Goal: Task Accomplishment & Management: Complete application form

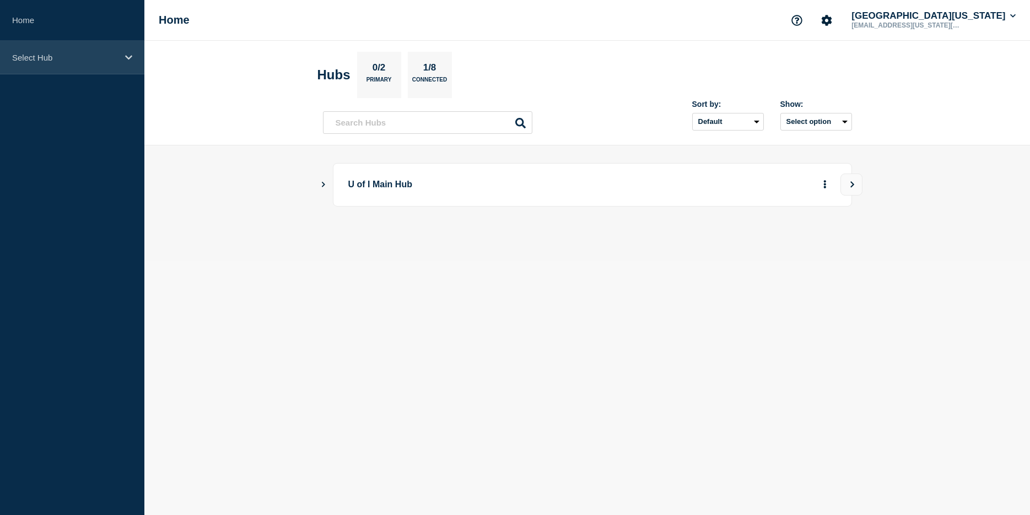
click at [106, 55] on p "Select Hub" at bounding box center [65, 57] width 106 height 9
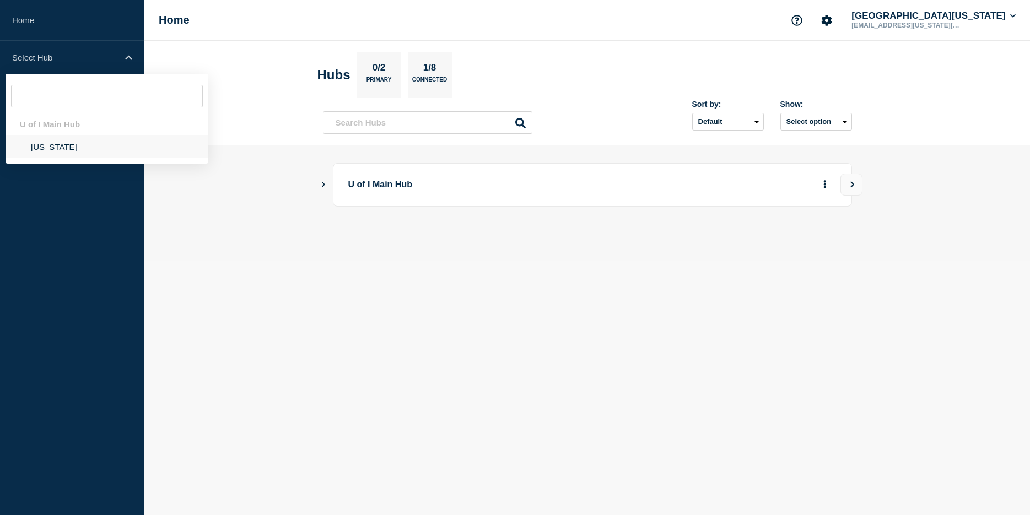
click at [55, 147] on li "[US_STATE]" at bounding box center [107, 147] width 203 height 23
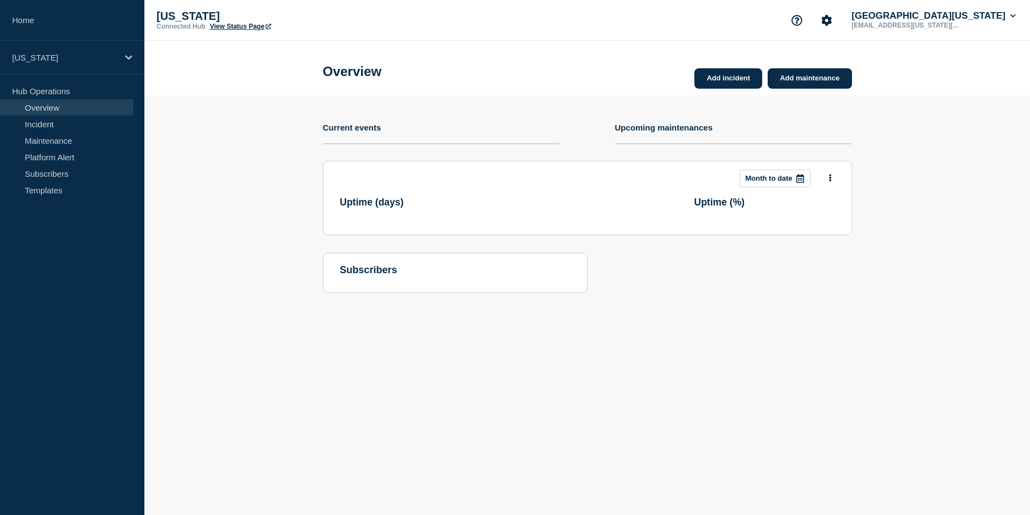
click at [305, 241] on section "Add incident Add maintenance Current events Upcoming maintenances This month Mo…" at bounding box center [587, 202] width 886 height 214
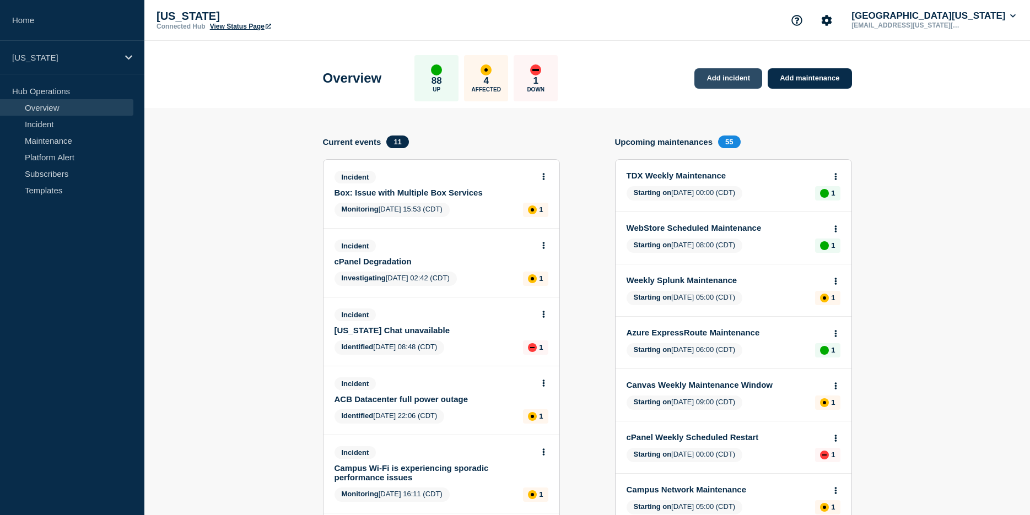
click at [735, 82] on link "Add incident" at bounding box center [729, 78] width 68 height 20
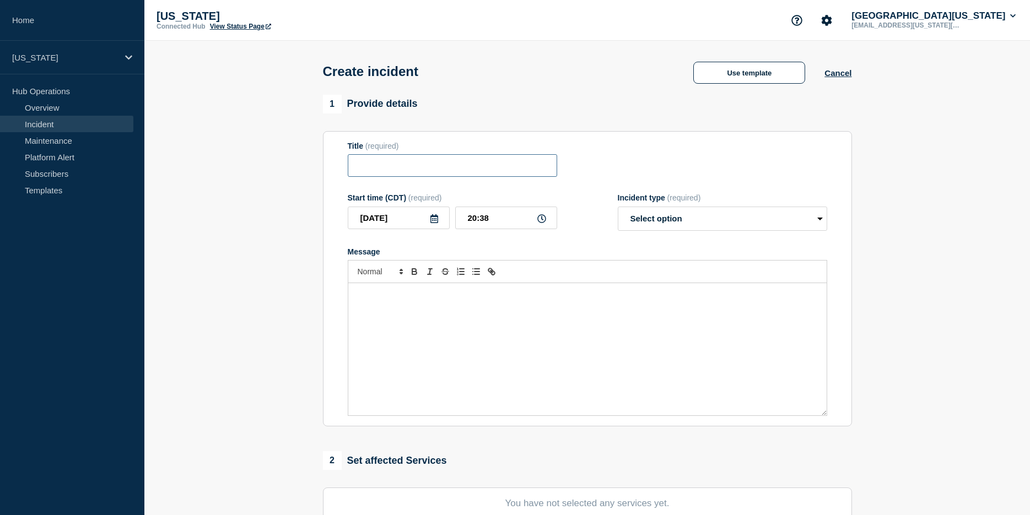
click at [493, 175] on input "Title" at bounding box center [452, 165] width 209 height 23
type input "ESRI ArcGIS AGOL SSO login failing"
click at [618, 207] on select "Select option Investigating Identified Monitoring" at bounding box center [722, 219] width 209 height 24
select select "investigating"
click option "Investigating" at bounding box center [0, 0] width 0 height 0
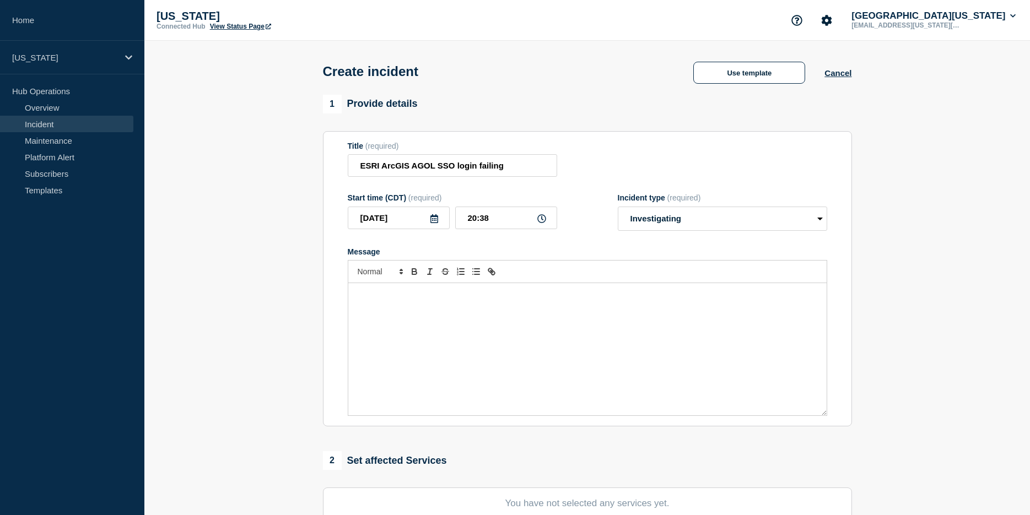
click at [454, 300] on p "Message" at bounding box center [588, 295] width 462 height 10
drag, startPoint x: 515, startPoint y: 170, endPoint x: 312, endPoint y: 174, distance: 203.4
click at [348, 174] on input "ESRI ArcGIS AGOL SSO login failing" at bounding box center [452, 165] width 209 height 23
click at [401, 297] on p "Currently" at bounding box center [588, 295] width 462 height 10
click at [368, 299] on p "Currently ESRI ArcGIS AGOL SSO login failing for all users f" at bounding box center [588, 295] width 462 height 10
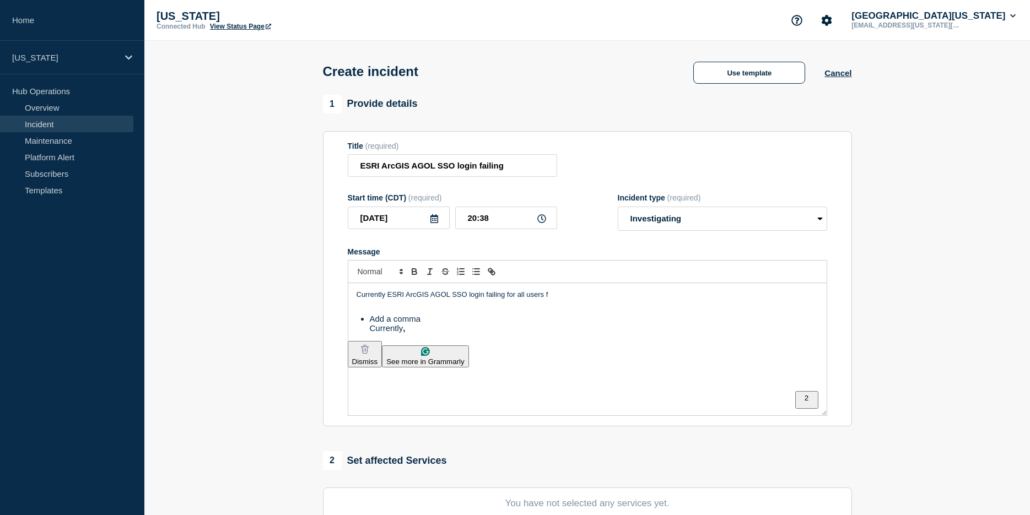
click at [382, 326] on html "Home [US_STATE] Hub Operations Overview Incident Maintenance Platform Alert Sub…" at bounding box center [515, 257] width 1030 height 515
click at [501, 300] on p "Currently, [PERSON_NAME] AGOL SSO login failing for all users f" at bounding box center [588, 295] width 462 height 10
click at [501, 330] on html "Home [US_STATE] Hub Operations Overview Incident Maintenance Platform Alert Sub…" at bounding box center [515, 257] width 1030 height 515
click at [559, 300] on p "Currently, ESRI ArcGIS AGOL SSO login is failing for all users f" at bounding box center [588, 295] width 462 height 10
click at [619, 283] on div at bounding box center [588, 271] width 480 height 23
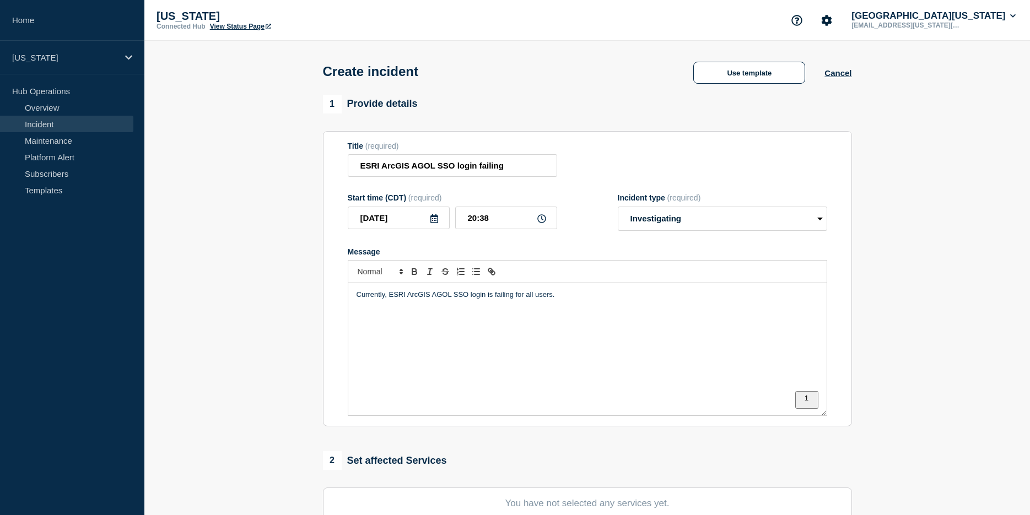
click at [589, 300] on p "Currently, ESRI ArcGIS AGOL SSO login is failing for all users." at bounding box center [588, 295] width 462 height 10
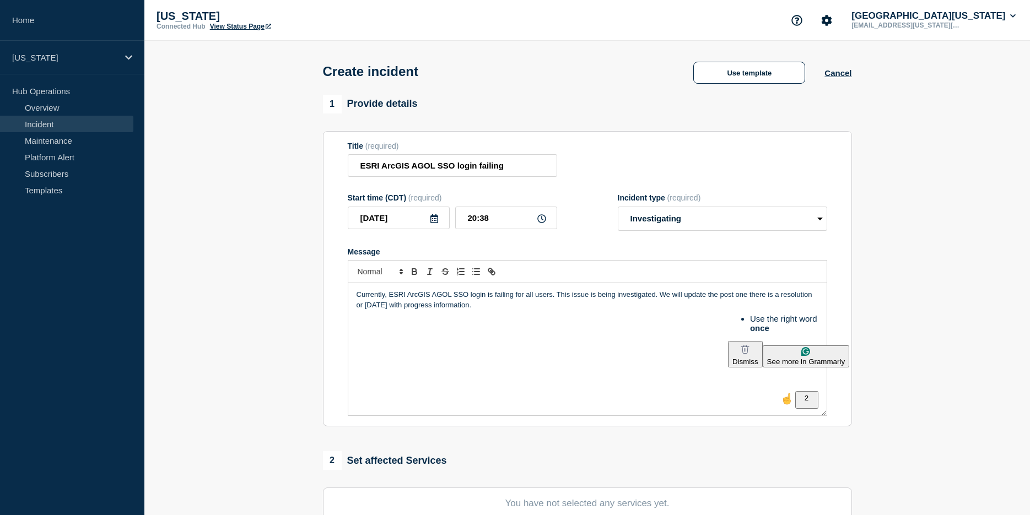
click at [746, 300] on p "Currently, ESRI ArcGIS AGOL SSO login is failing for all users. This issue is b…" at bounding box center [588, 300] width 462 height 20
click at [744, 331] on html "Home [US_STATE] Hub Operations Overview Incident Maintenance Platform Alert Sub…" at bounding box center [515, 257] width 1030 height 515
click at [683, 334] on div "Currently, ESRI ArcGIS AGOL SSO login is failing for all users. This issue is b…" at bounding box center [587, 349] width 478 height 132
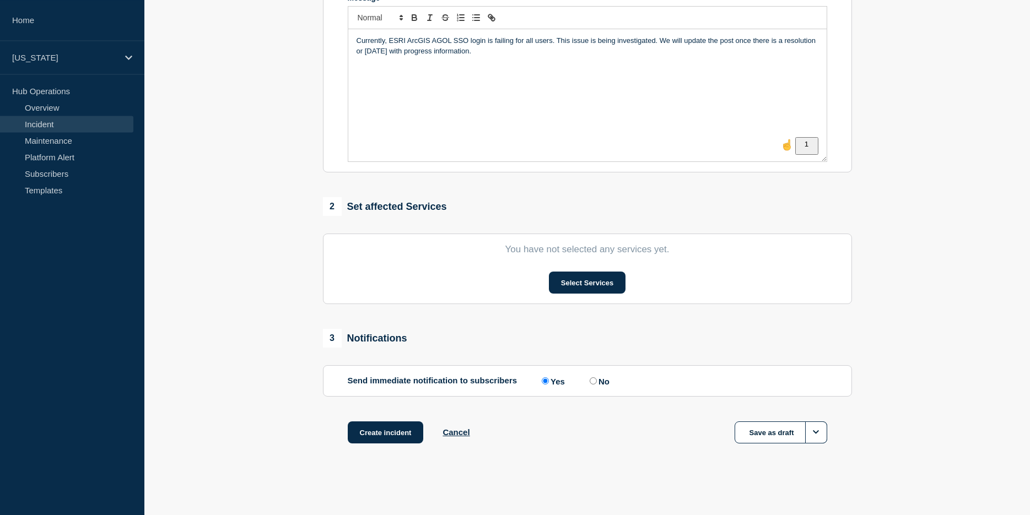
scroll to position [260, 0]
click at [599, 286] on button "Select Services" at bounding box center [587, 283] width 77 height 22
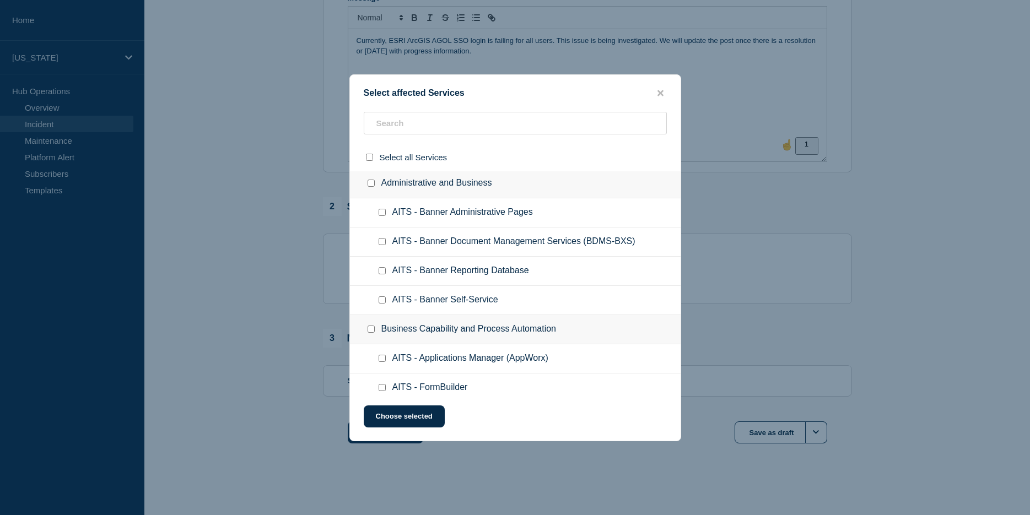
scroll to position [0, 0]
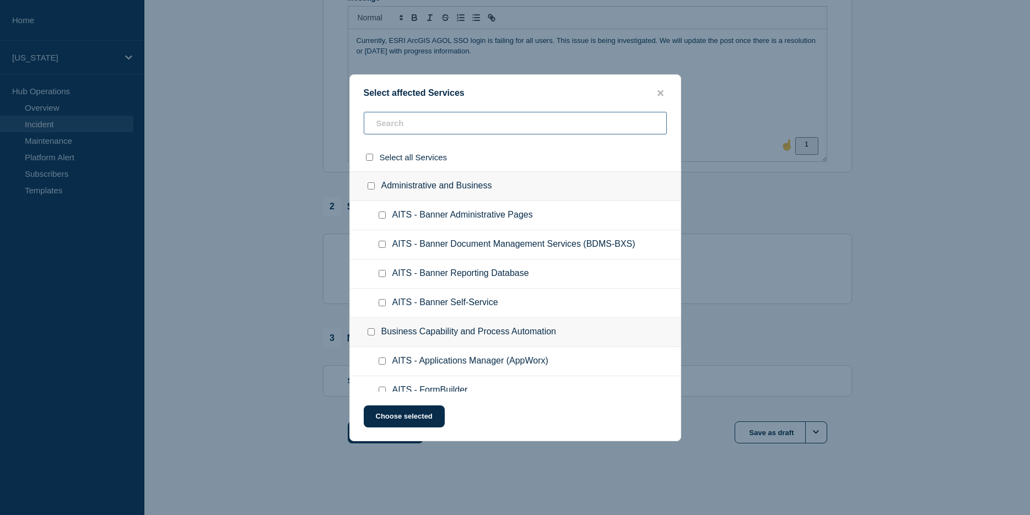
click at [503, 125] on input "text" at bounding box center [515, 123] width 303 height 23
type input "UU"
checkbox input "true"
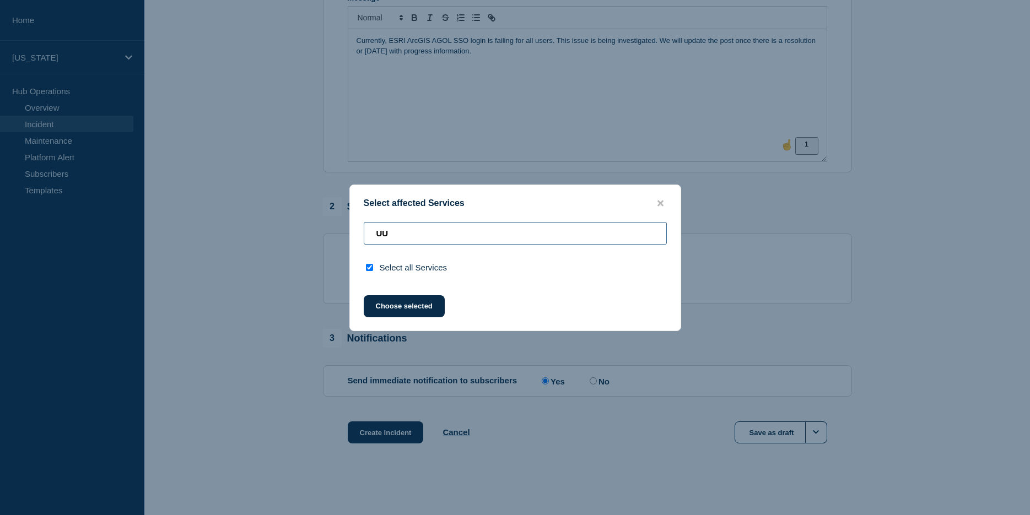
type input "U"
checkbox input "false"
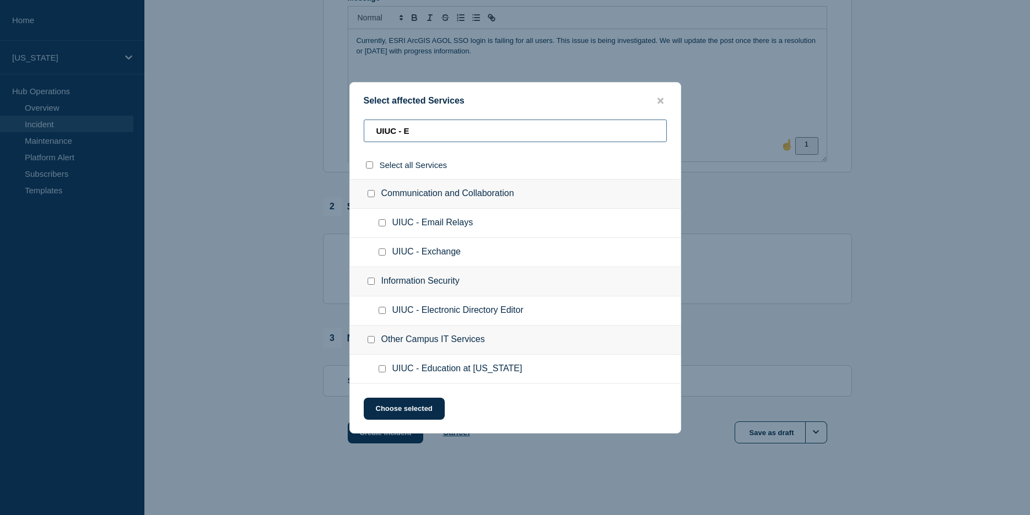
type input "UIUC - ES"
checkbox input "true"
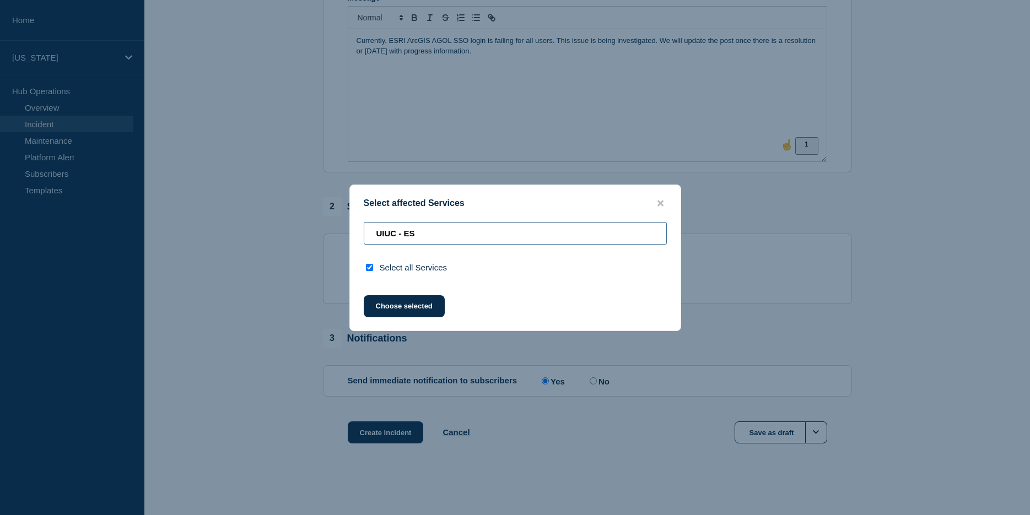
type input "UIUC - E"
checkbox input "false"
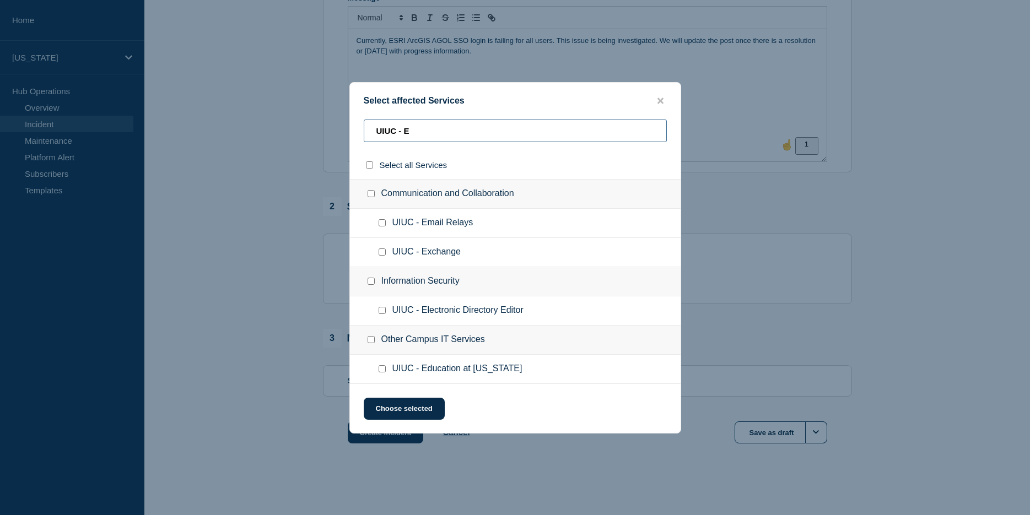
type input "UIUC - ES"
checkbox input "true"
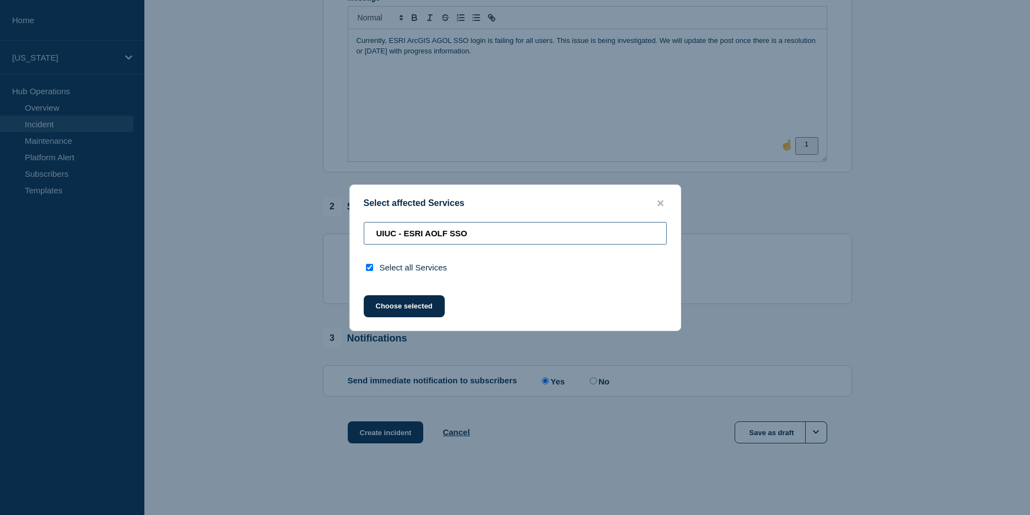
click at [444, 236] on input "UIUC - ESRI AOLF SSO" at bounding box center [515, 233] width 303 height 23
type input "UIUC - ESRI AGOL SSO"
click at [489, 308] on div "Choose selected" at bounding box center [515, 306] width 331 height 22
click at [665, 202] on button "close button" at bounding box center [660, 203] width 13 height 10
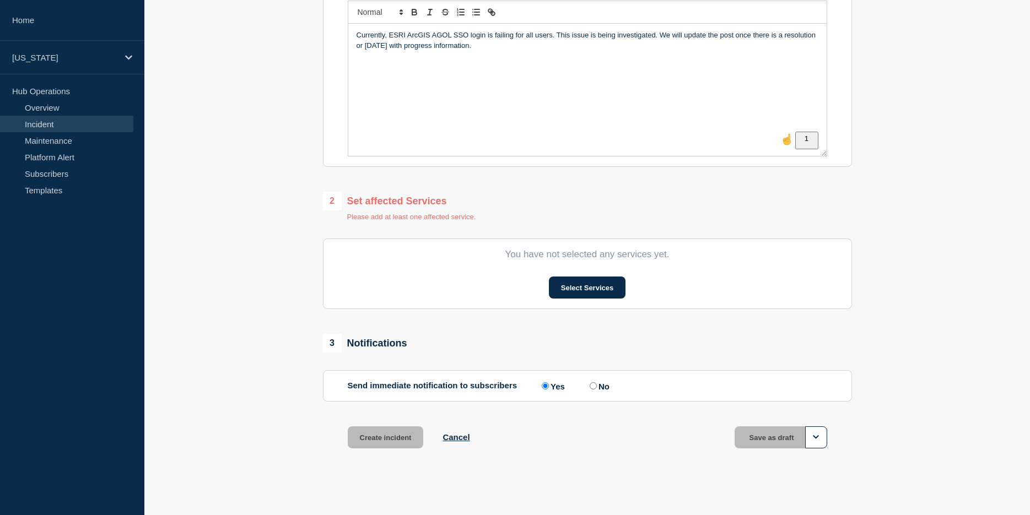
click at [583, 353] on div "3 Notifications" at bounding box center [587, 343] width 529 height 19
click at [429, 247] on section "You have not selected any services yet. Select Services" at bounding box center [587, 274] width 529 height 71
click at [575, 296] on button "Select Services" at bounding box center [587, 288] width 77 height 22
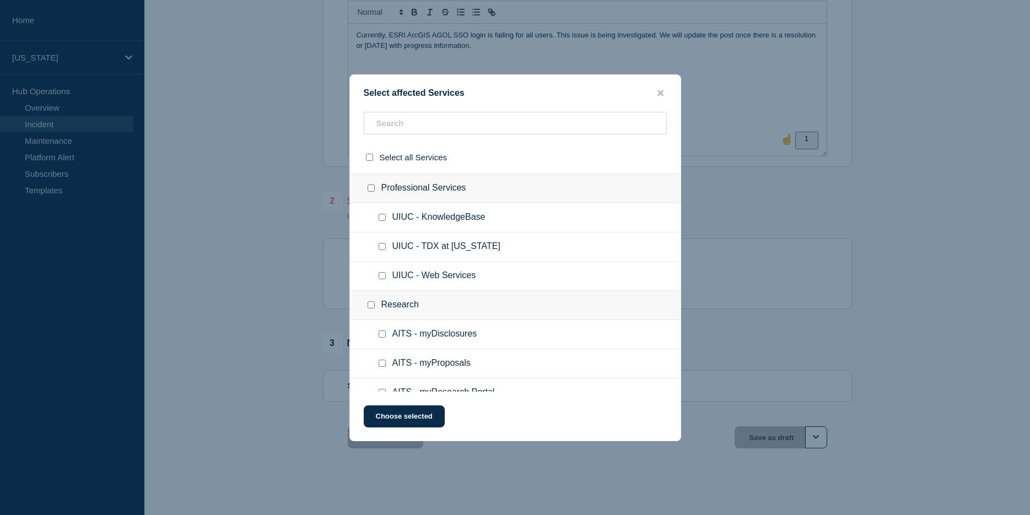
scroll to position [2852, 0]
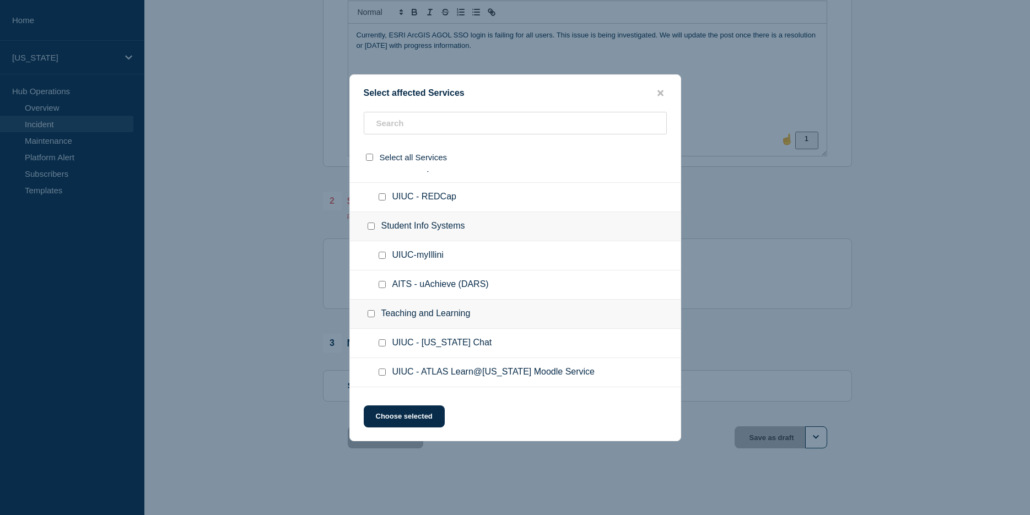
click at [1004, 282] on div at bounding box center [515, 257] width 1030 height 515
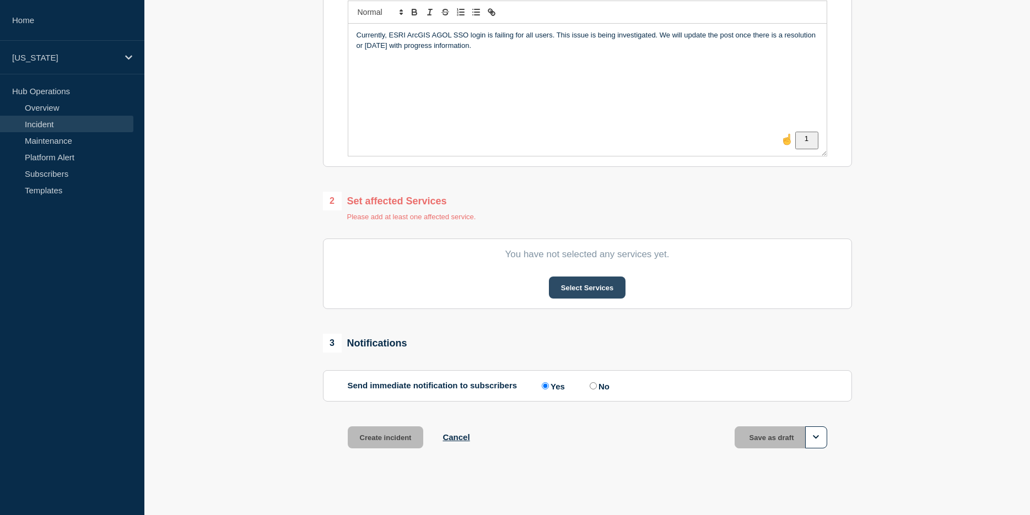
click at [571, 294] on button "Select Services" at bounding box center [587, 288] width 77 height 22
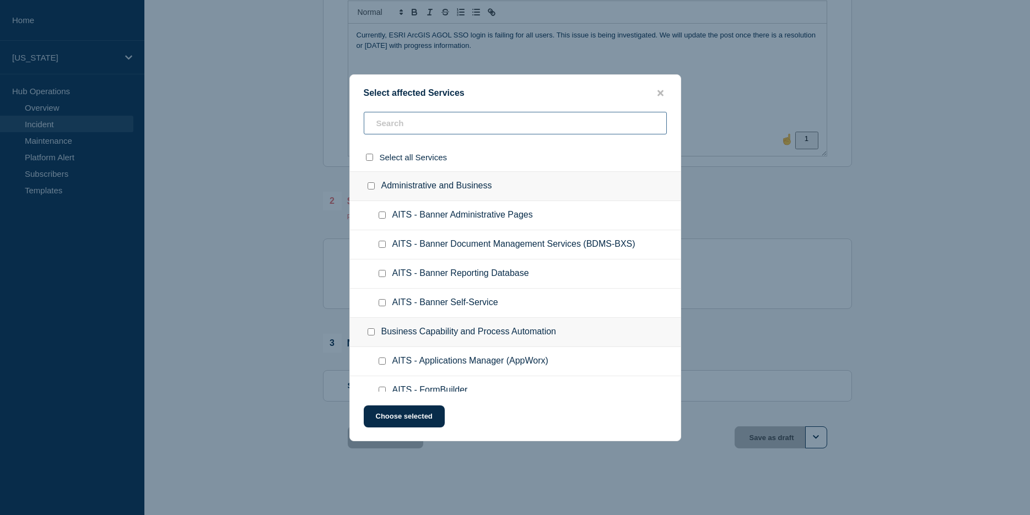
click at [484, 122] on input "text" at bounding box center [515, 123] width 303 height 23
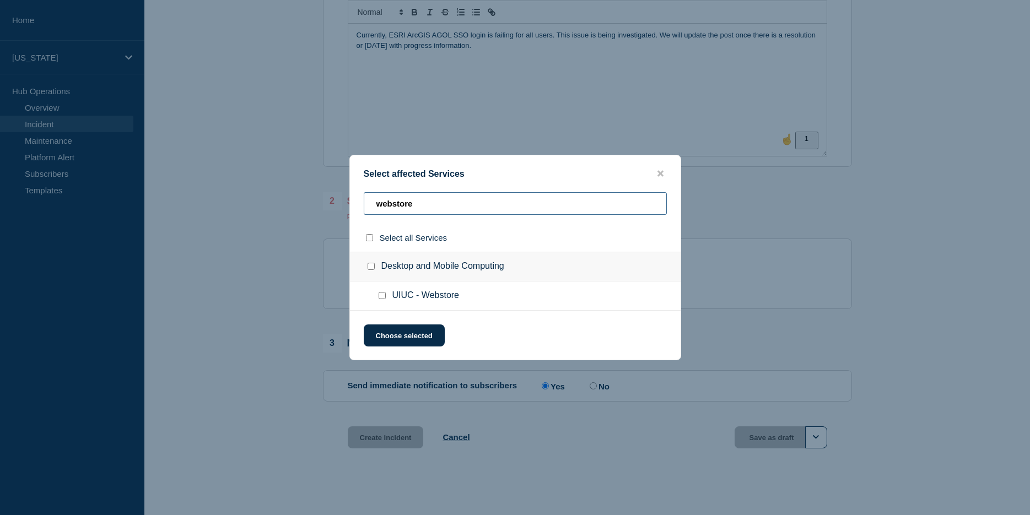
type input "webstore"
click at [385, 299] on input "UIUC - Webstore checkbox" at bounding box center [382, 295] width 7 height 7
checkbox input "true"
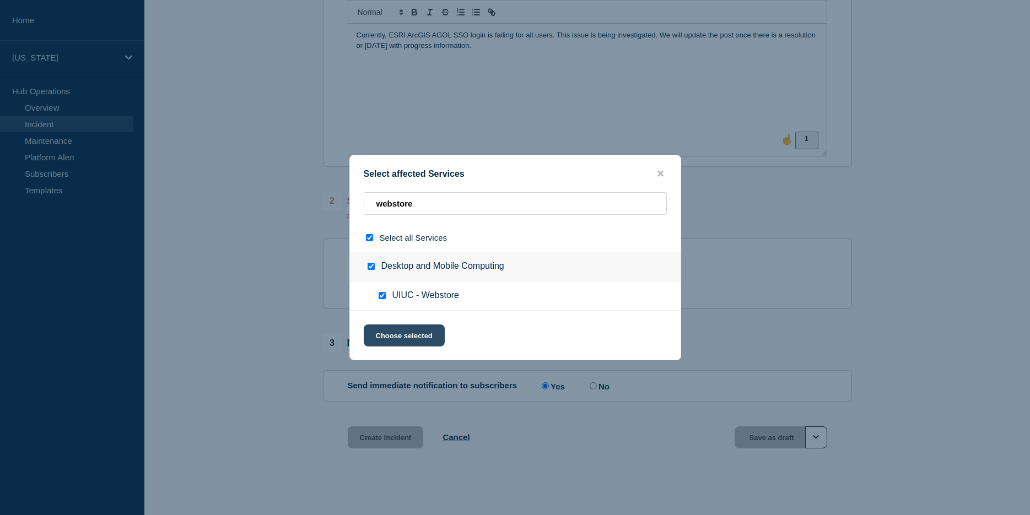
click at [386, 333] on button "Choose selected" at bounding box center [404, 336] width 81 height 22
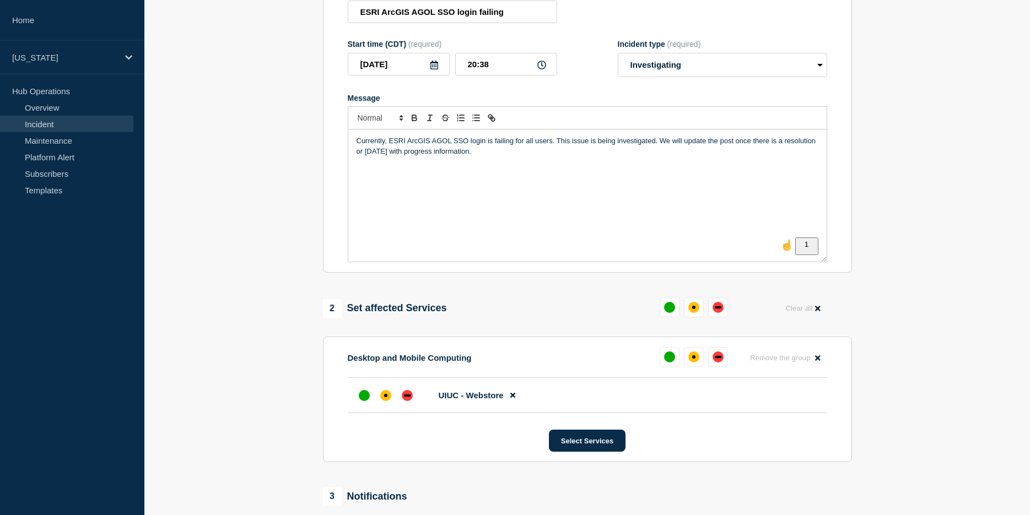
scroll to position [38, 0]
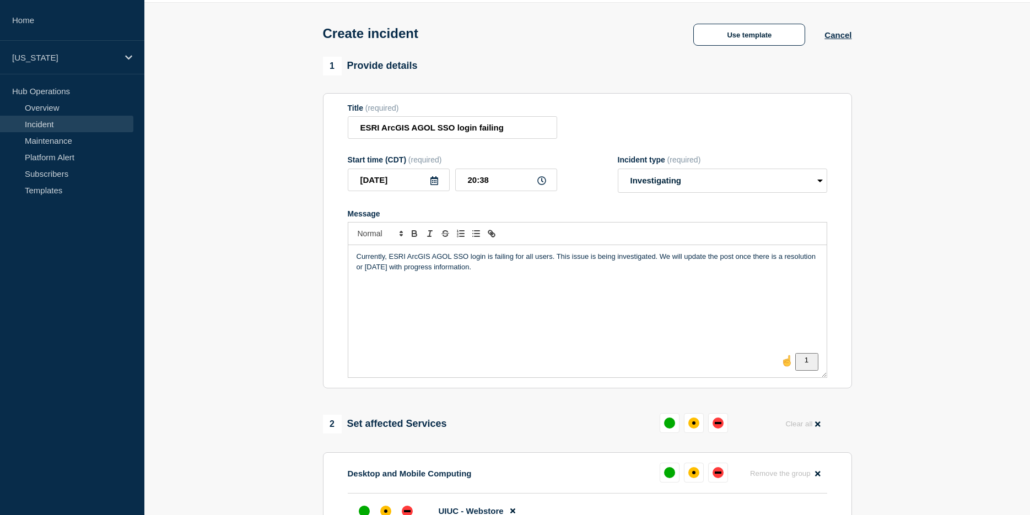
drag, startPoint x: 498, startPoint y: 278, endPoint x: 353, endPoint y: 253, distance: 147.1
click at [353, 253] on div "Currently, ESRI ArcGIS AGOL SSO login is failing for all users. This issue is b…" at bounding box center [587, 311] width 478 height 132
copy p "Currently, ESRI ArcGIS AGOL SSO login is failing for all users. This issue is b…"
drag, startPoint x: 530, startPoint y: 136, endPoint x: 351, endPoint y: 134, distance: 179.1
click at [351, 134] on input "ESRI ArcGIS AGOL SSO login failing" at bounding box center [452, 127] width 209 height 23
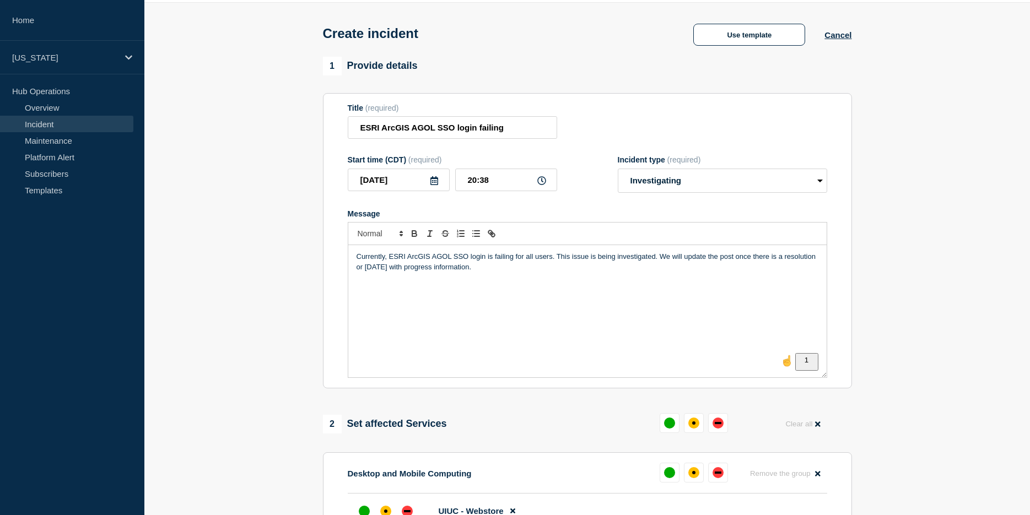
drag, startPoint x: 497, startPoint y: 283, endPoint x: 306, endPoint y: 249, distance: 193.8
click at [348, 249] on div "Currently, ESRI ArcGIS AGOL SSO login is failing for all users. This issue is b…" at bounding box center [587, 311] width 478 height 132
copy p "Currently, ESRI ArcGIS AGOL SSO login is failing for all users. This issue is b…"
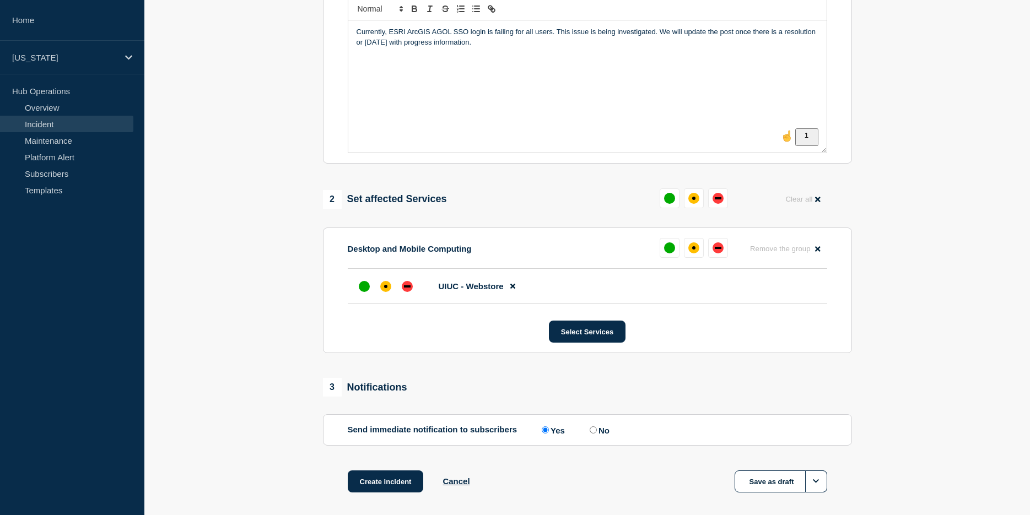
scroll to position [319, 0]
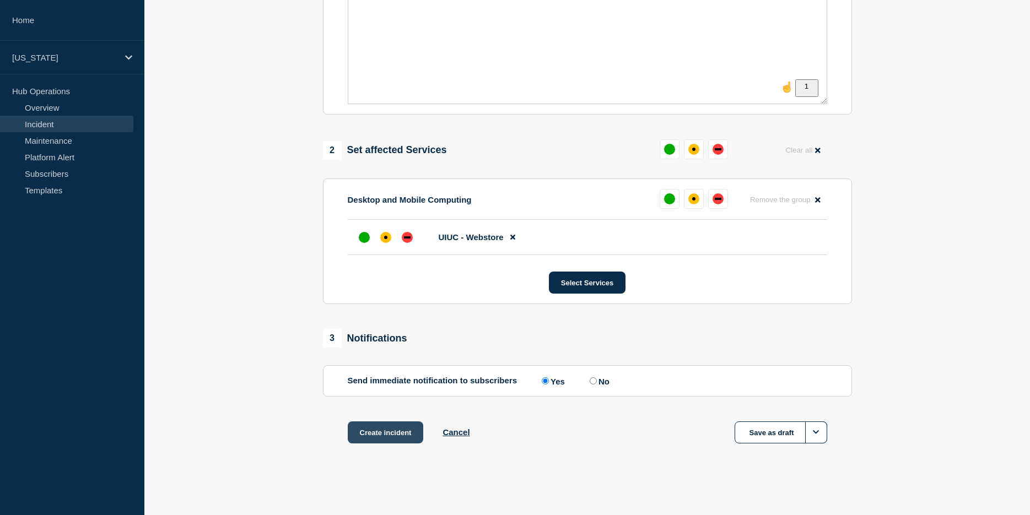
click at [372, 435] on button "Create incident" at bounding box center [386, 433] width 76 height 22
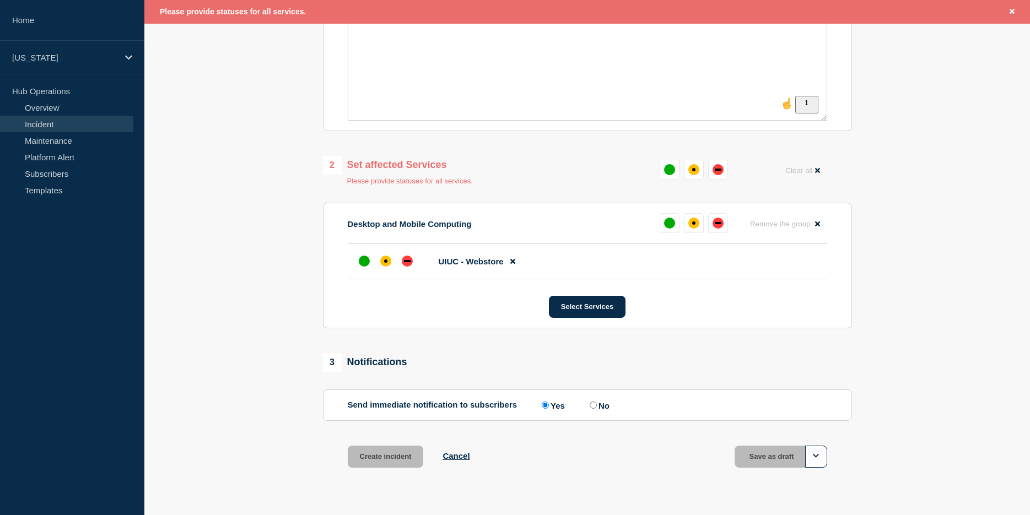
scroll to position [342, 0]
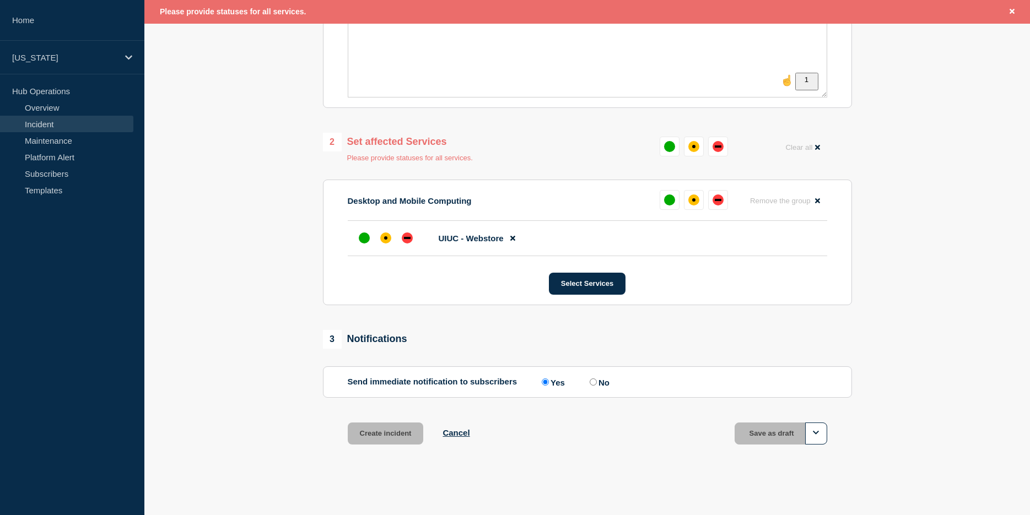
click at [452, 157] on div "Please provide statuses for all services." at bounding box center [398, 157] width 150 height 10
click at [631, 147] on div "2 Set affected Services Please provide statuses for all services. Clear all" at bounding box center [587, 147] width 529 height 29
click at [584, 293] on button "Select Services" at bounding box center [587, 284] width 77 height 22
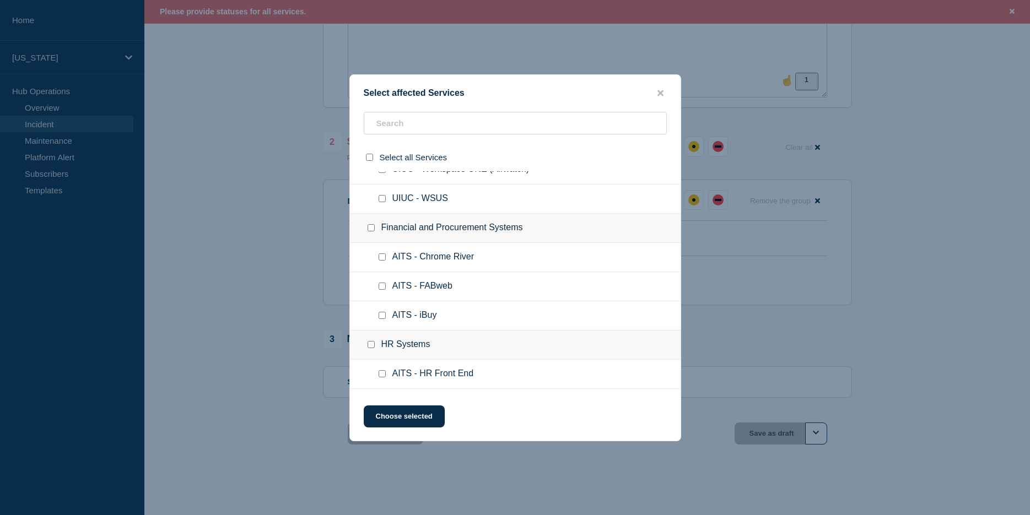
scroll to position [843, 0]
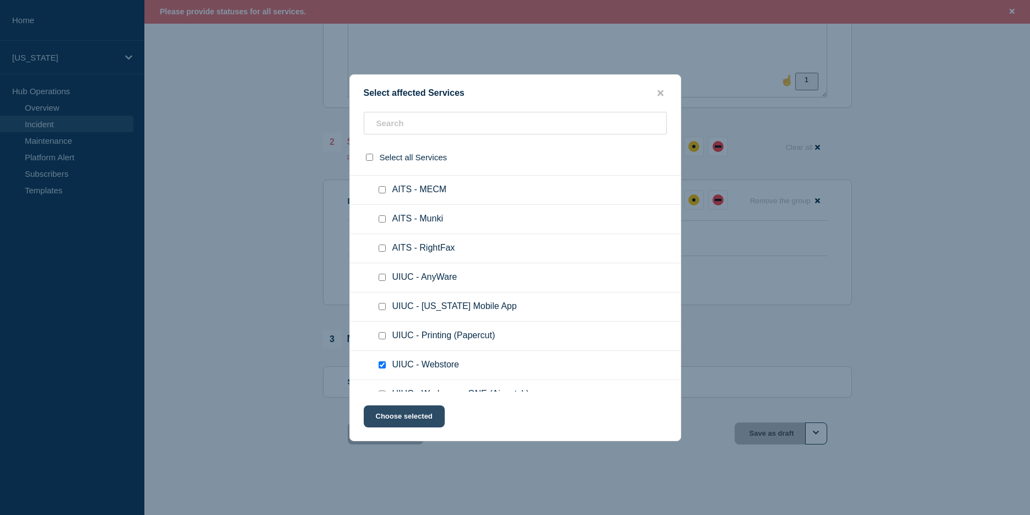
click at [408, 417] on button "Choose selected" at bounding box center [404, 417] width 81 height 22
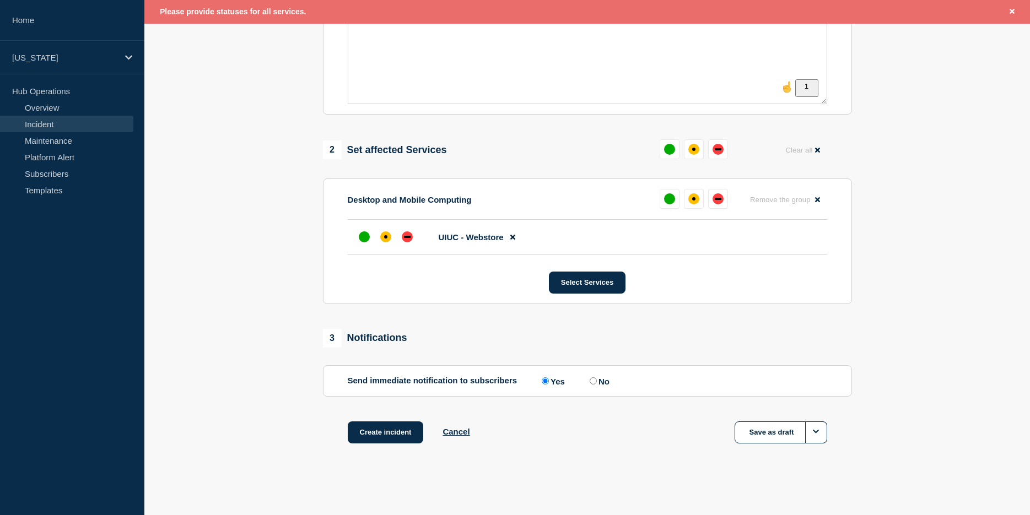
click at [670, 351] on div "3 Notifications Send immediate notification to subscribers Send immediate notif…" at bounding box center [587, 363] width 529 height 68
click at [381, 431] on button "Create incident" at bounding box center [386, 433] width 76 height 22
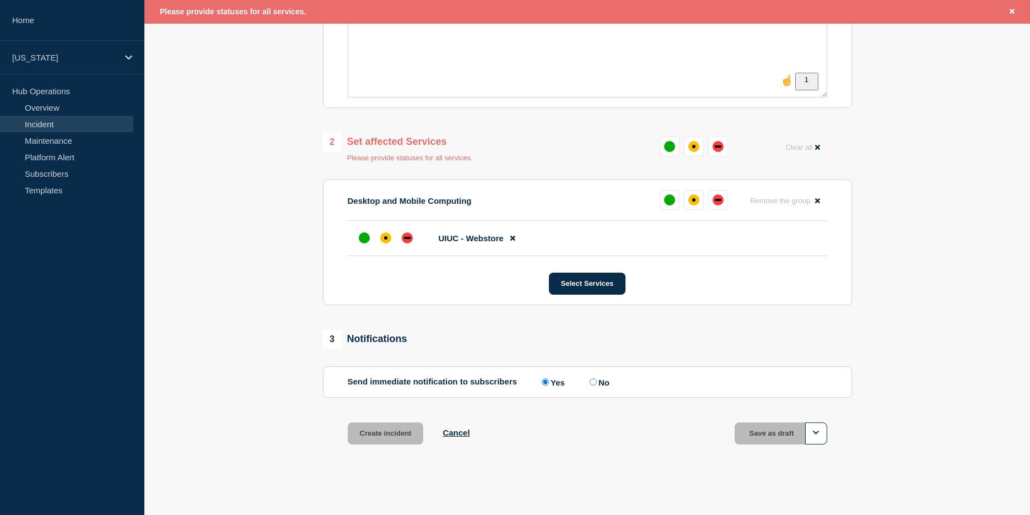
click at [374, 158] on div "Please provide statuses for all services." at bounding box center [398, 157] width 150 height 10
click at [508, 245] on button at bounding box center [513, 238] width 18 height 21
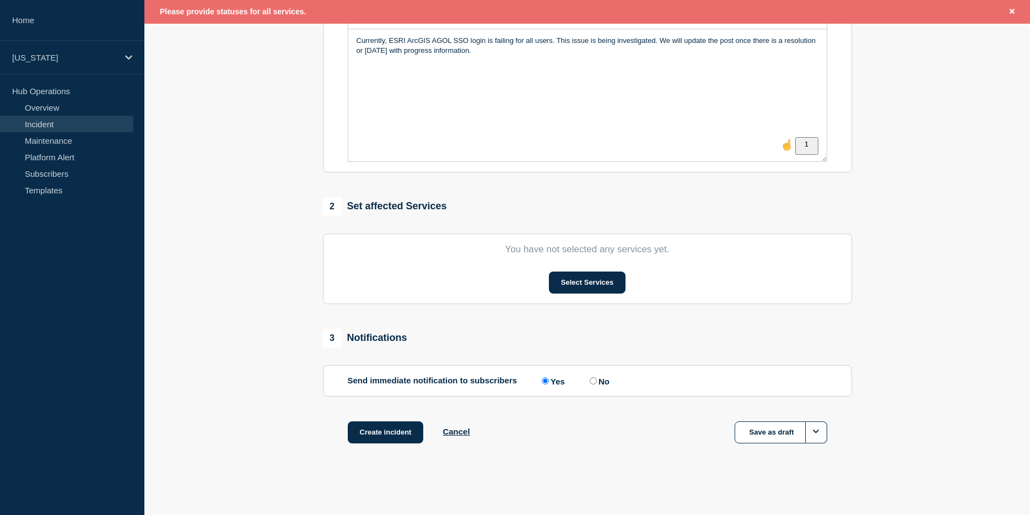
scroll to position [283, 0]
click at [393, 220] on div "2 Set affected Services You have not selected any services yet. Select Services" at bounding box center [587, 250] width 529 height 107
click at [367, 427] on button "Create incident" at bounding box center [386, 433] width 76 height 22
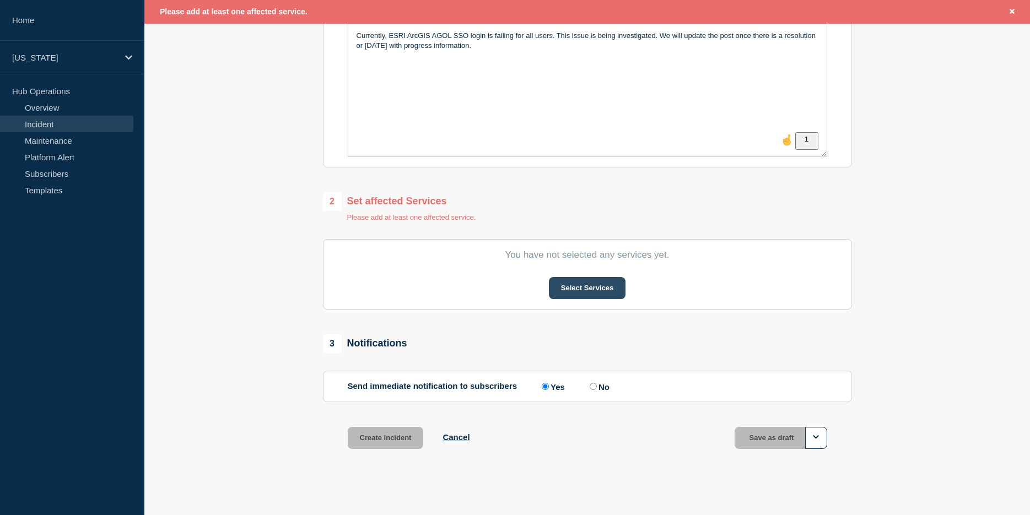
click at [569, 298] on button "Select Services" at bounding box center [587, 288] width 77 height 22
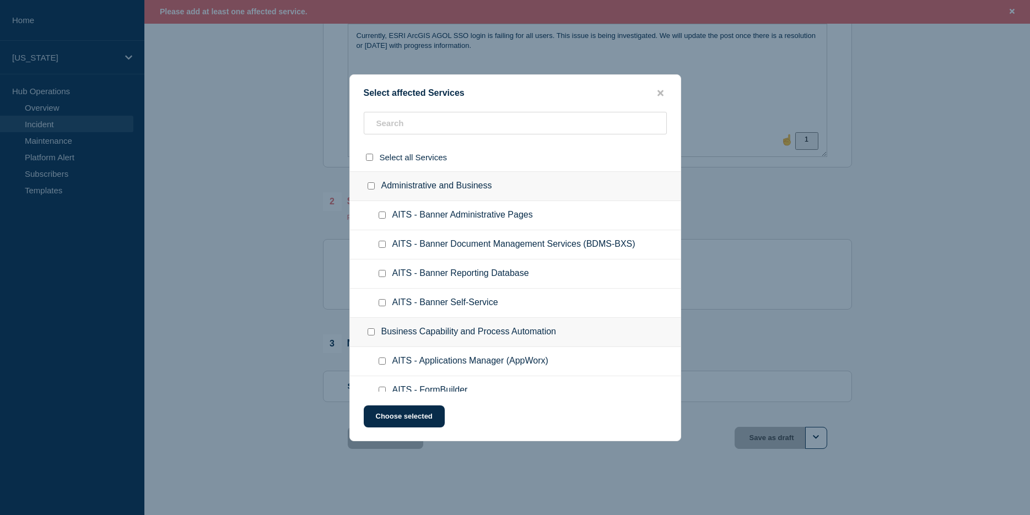
click at [378, 158] on div at bounding box center [372, 157] width 16 height 10
click at [369, 154] on div at bounding box center [372, 157] width 16 height 10
click at [371, 162] on div at bounding box center [372, 157] width 16 height 10
click at [370, 160] on input "select all checkbox" at bounding box center [369, 157] width 7 height 7
checkbox input "true"
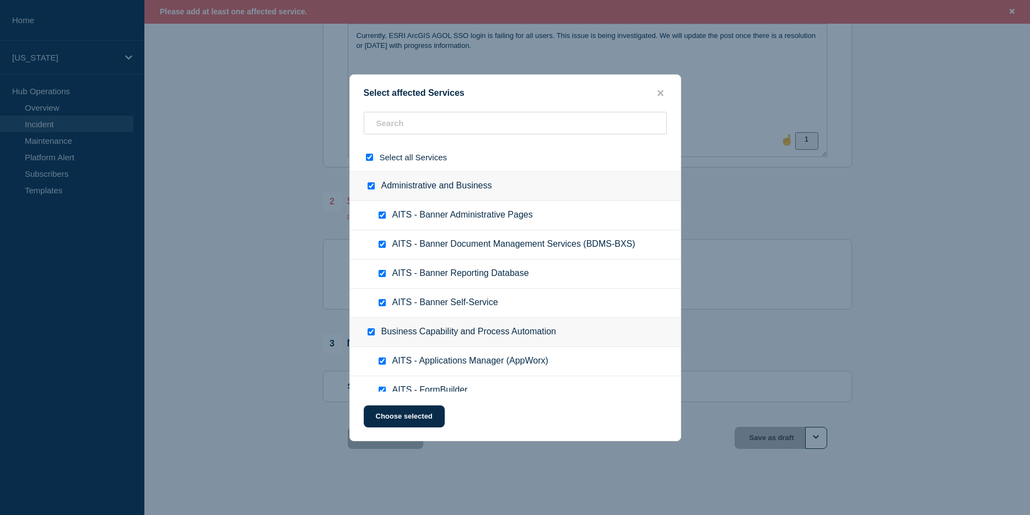
checkbox input "true"
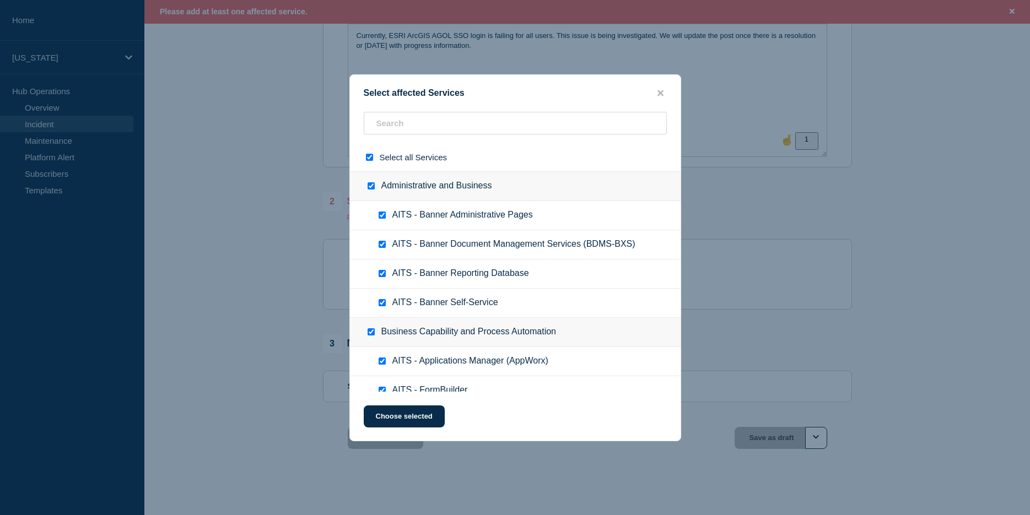
checkbox input "true"
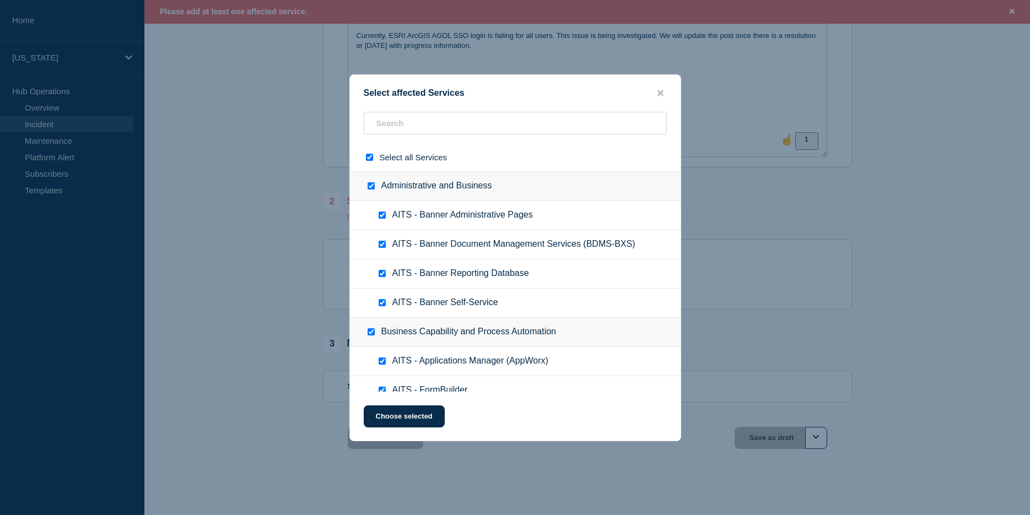
checkbox input "true"
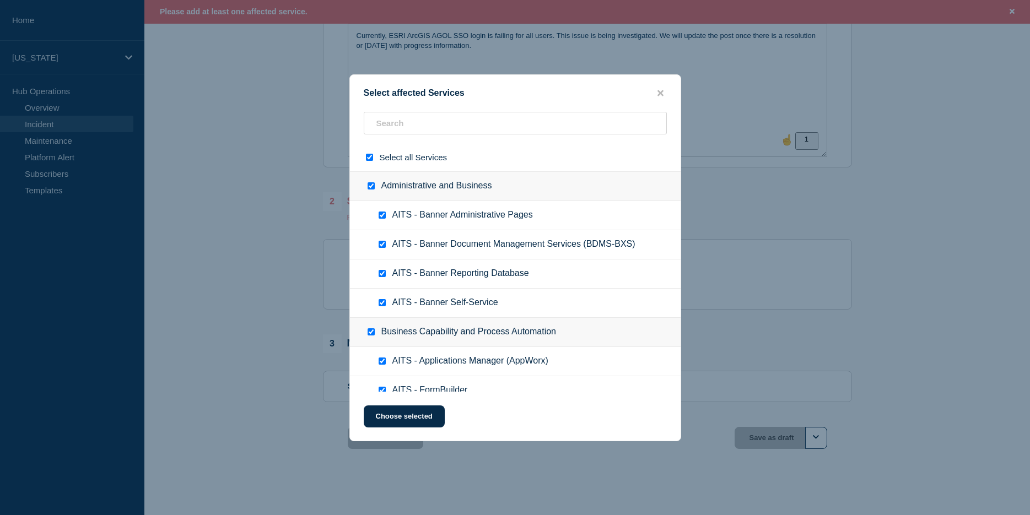
checkbox input "true"
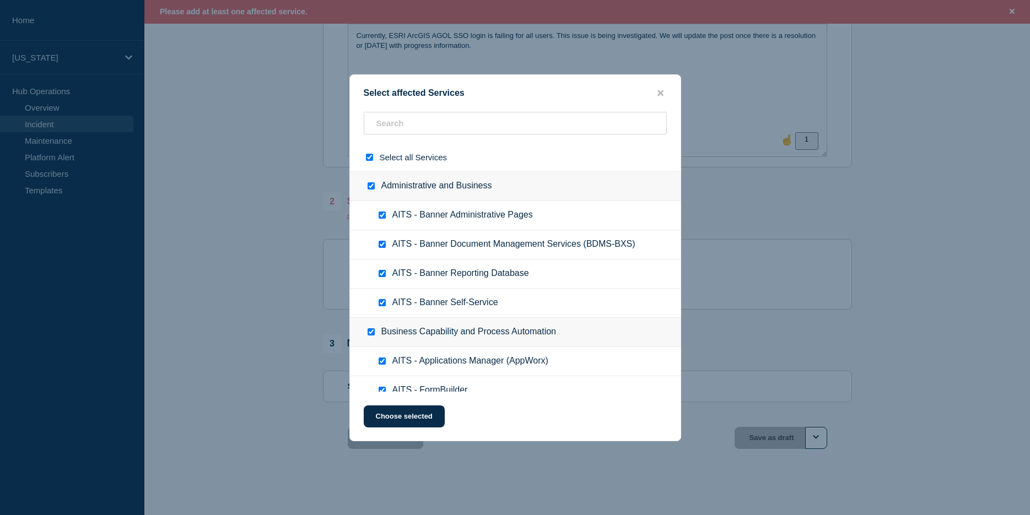
checkbox input "true"
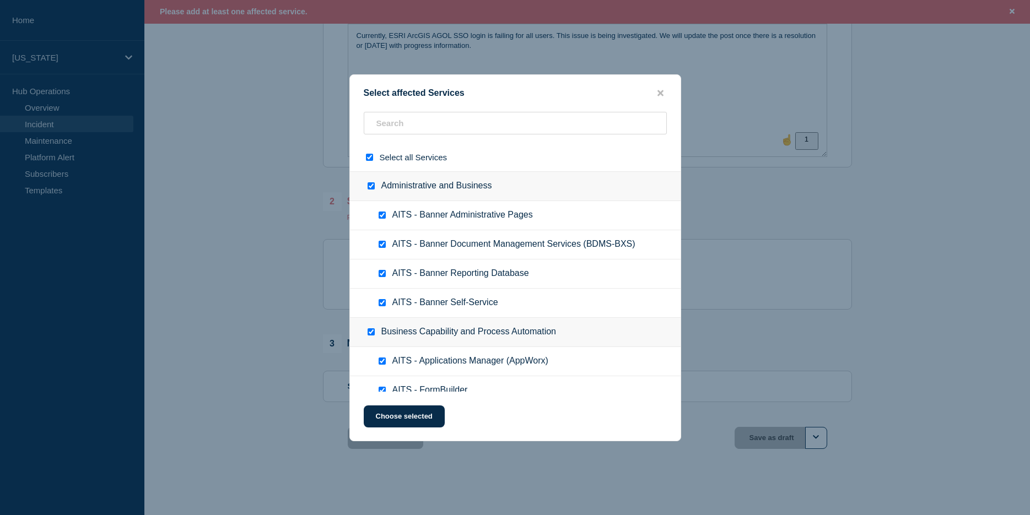
checkbox input "true"
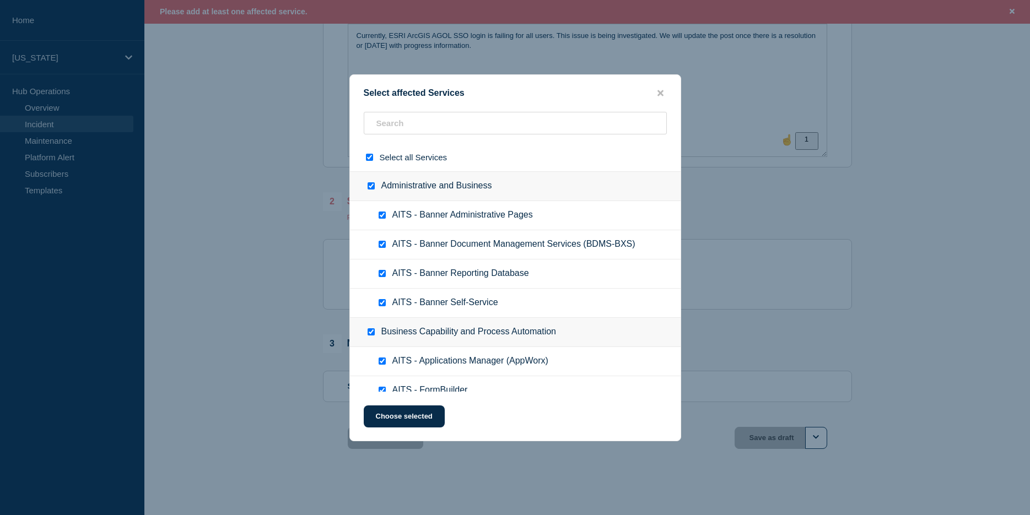
checkbox input "true"
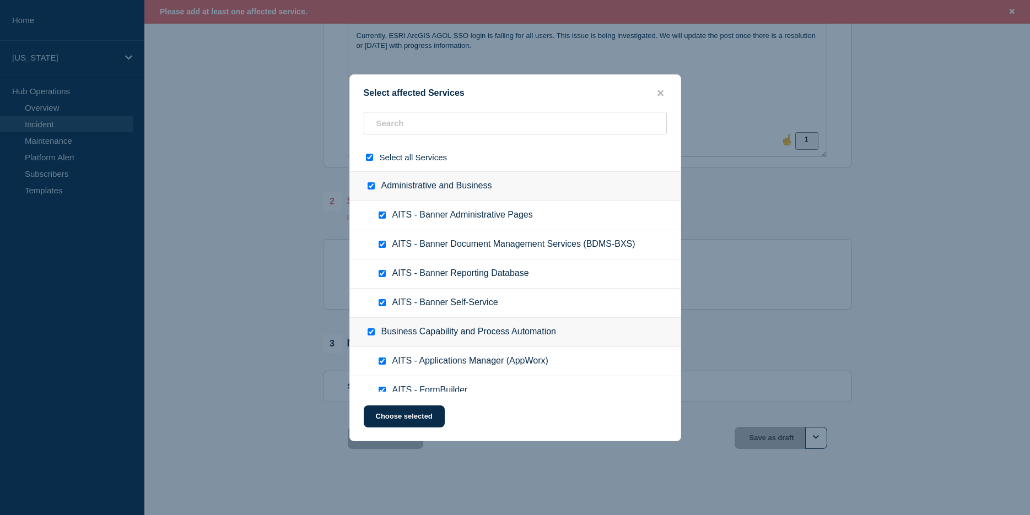
checkbox input "true"
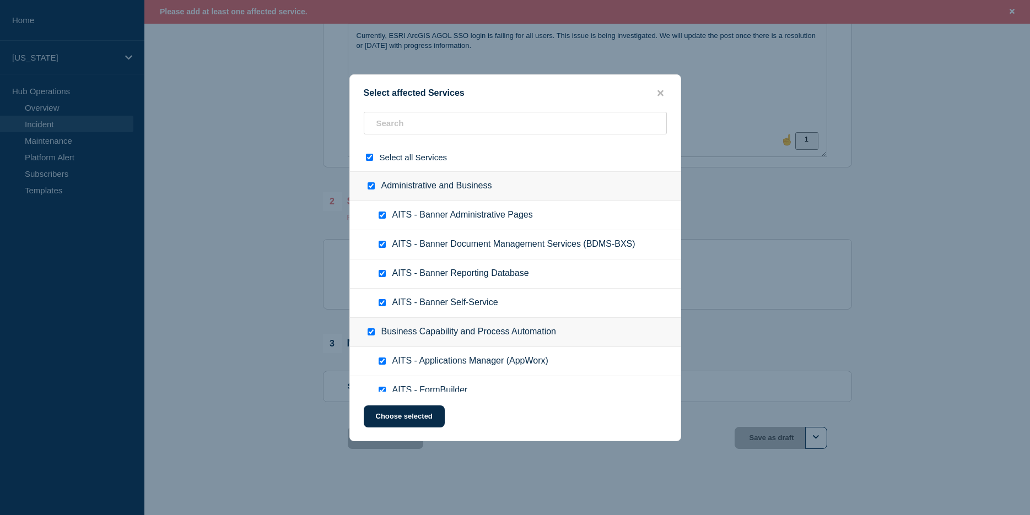
checkbox input "true"
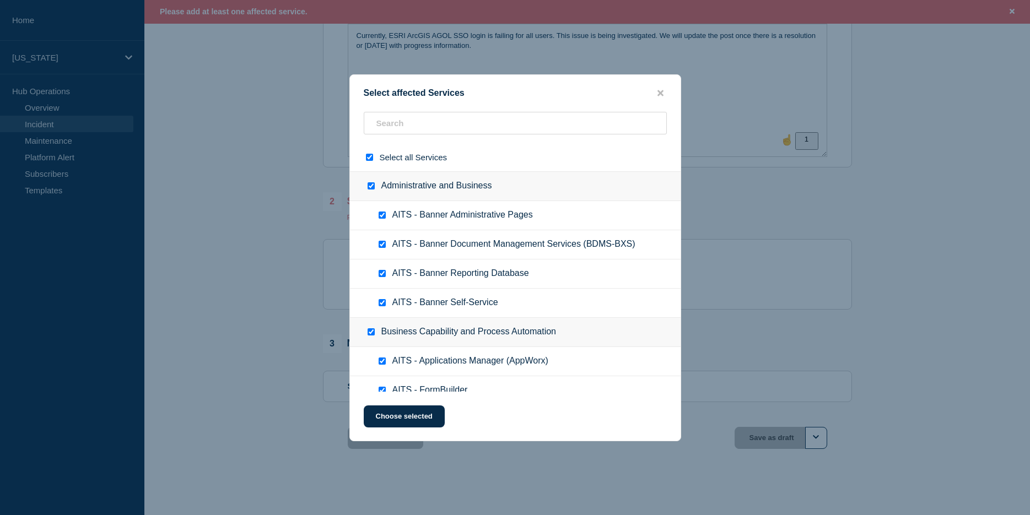
checkbox input "true"
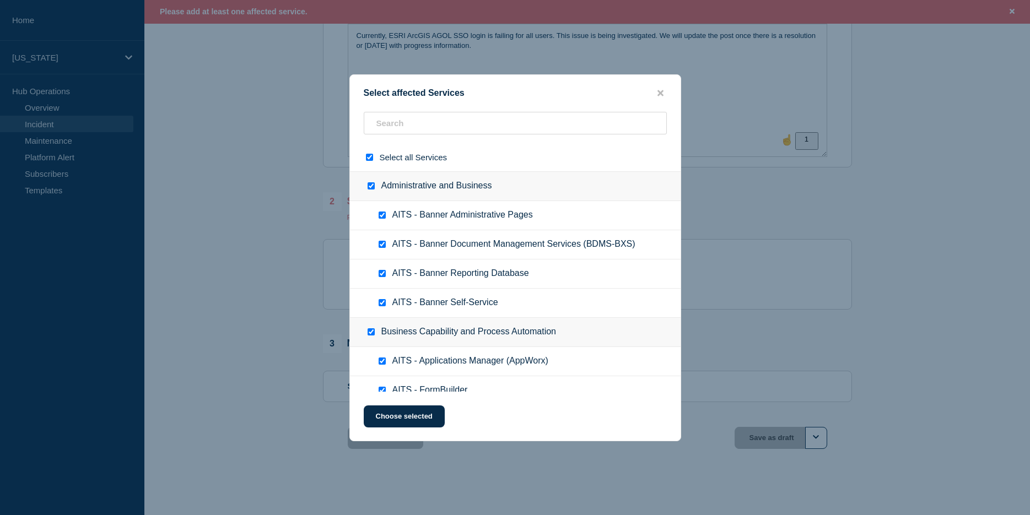
checkbox input "true"
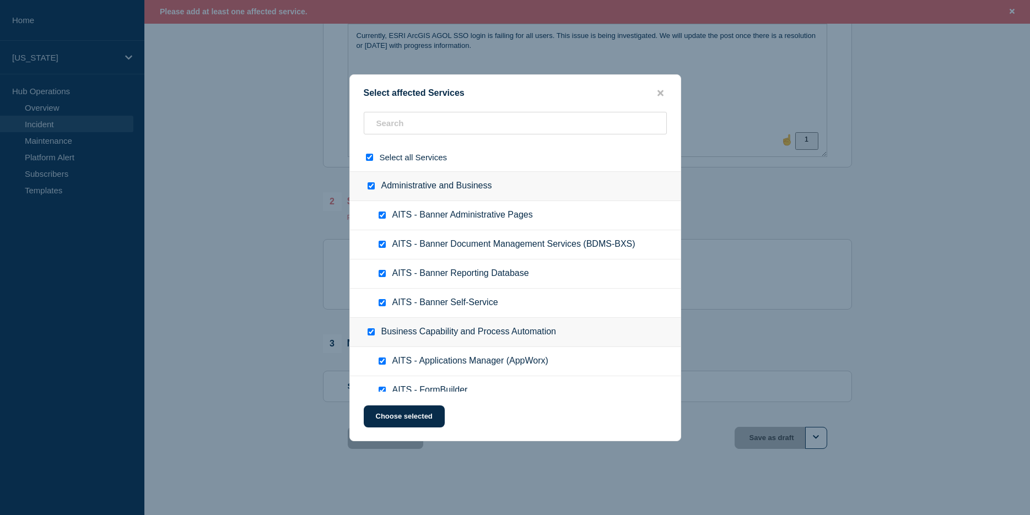
checkbox input "true"
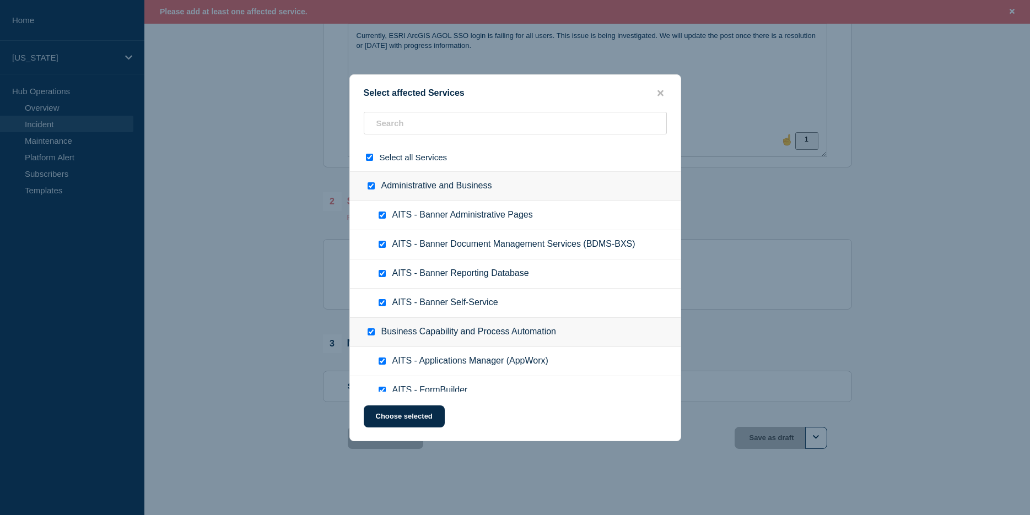
checkbox input "true"
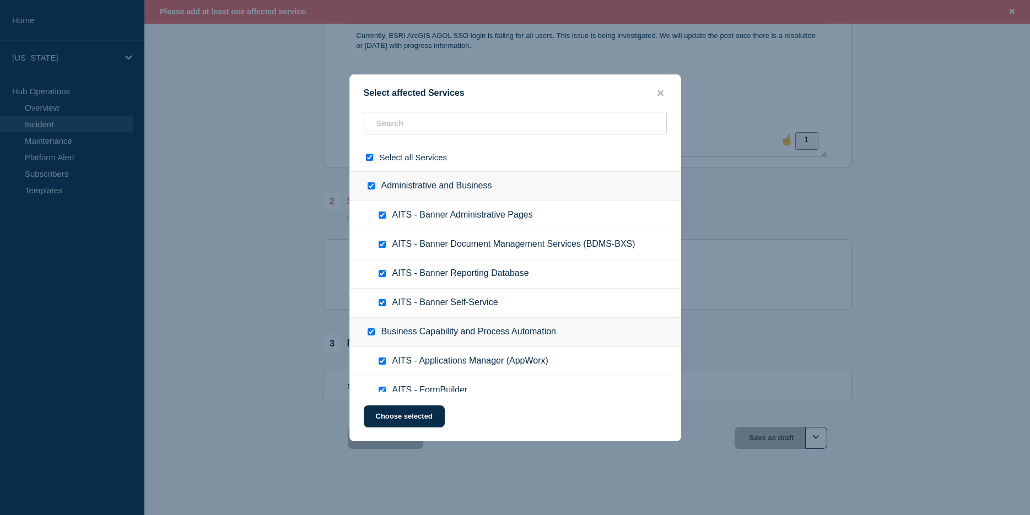
checkbox input "true"
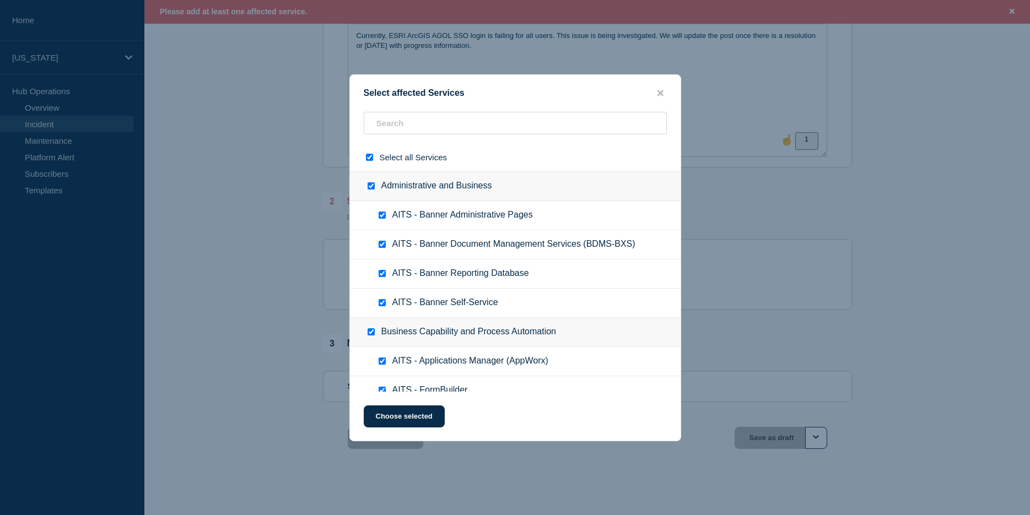
checkbox input "true"
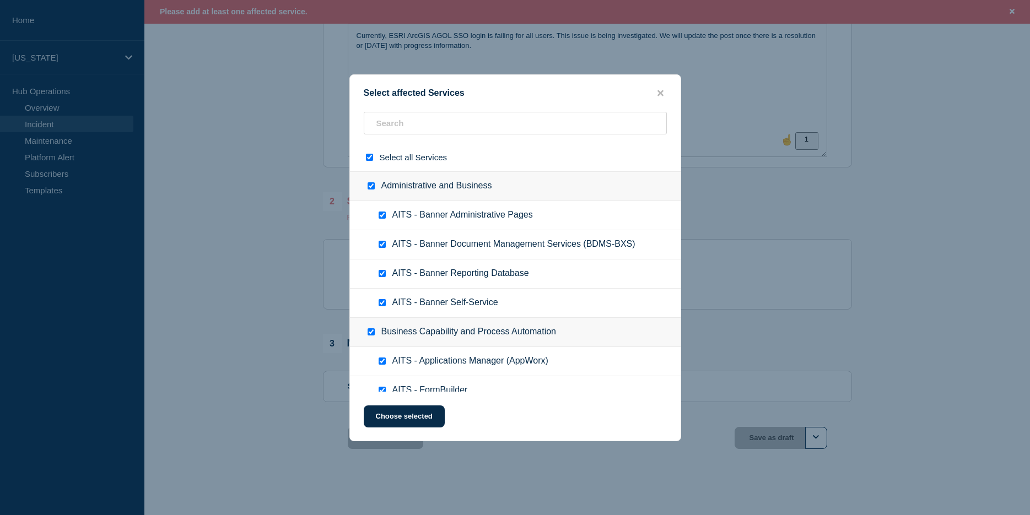
checkbox input "true"
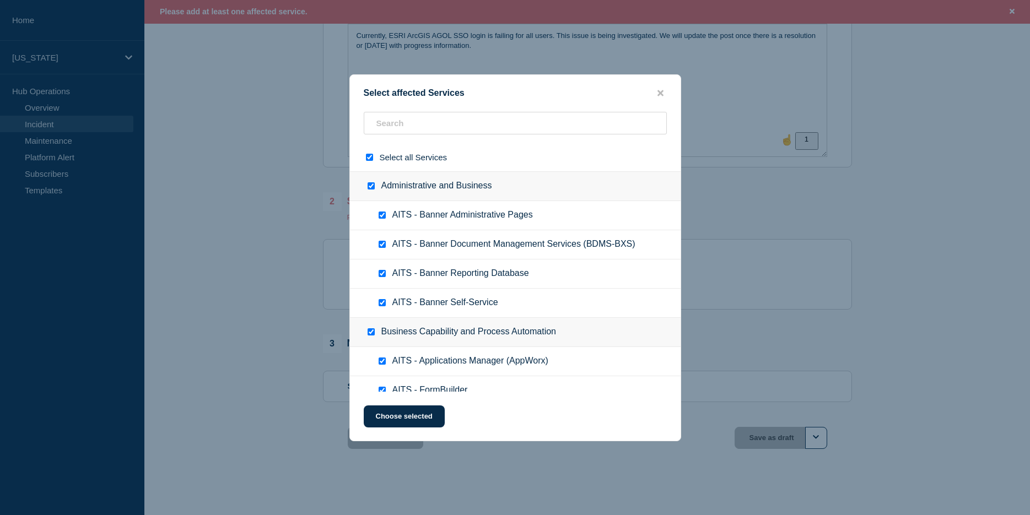
checkbox input "true"
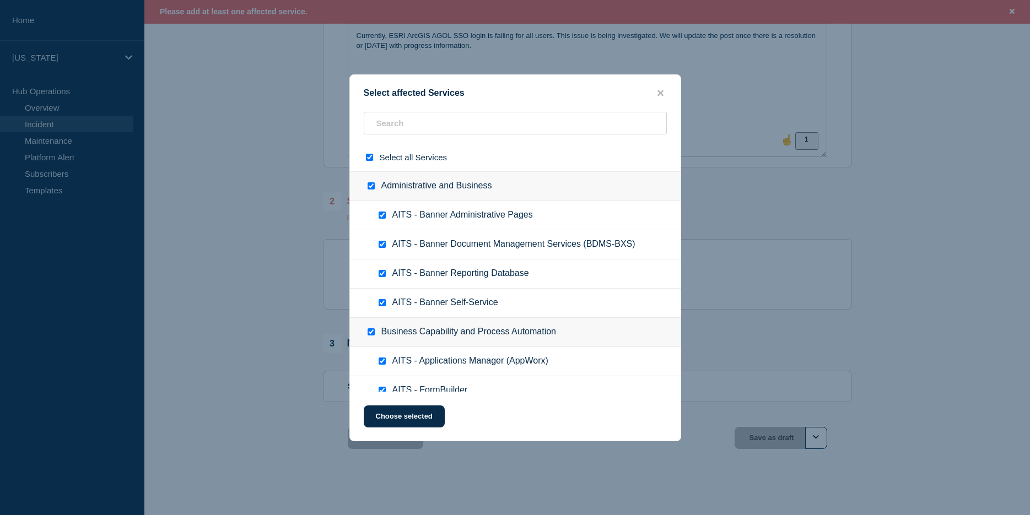
checkbox input "true"
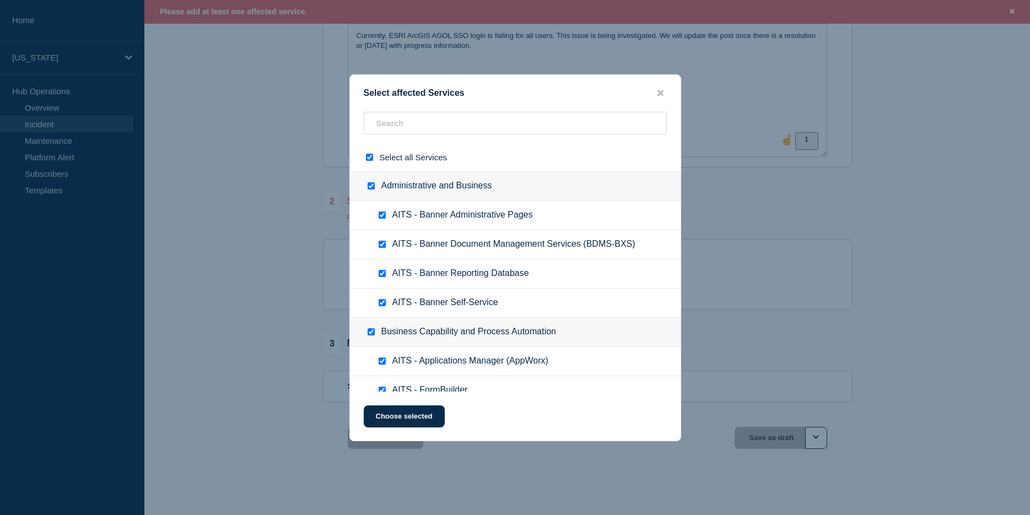
checkbox input "true"
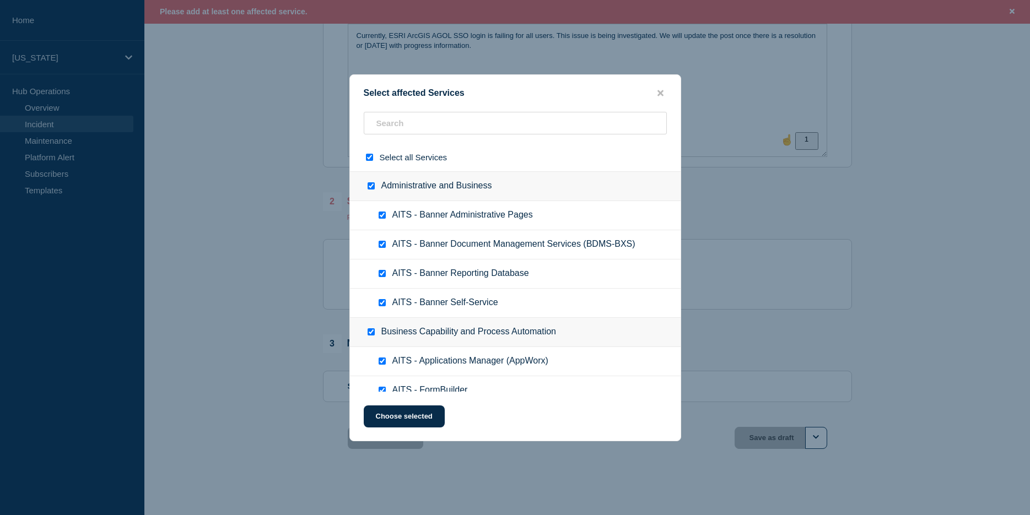
checkbox input "true"
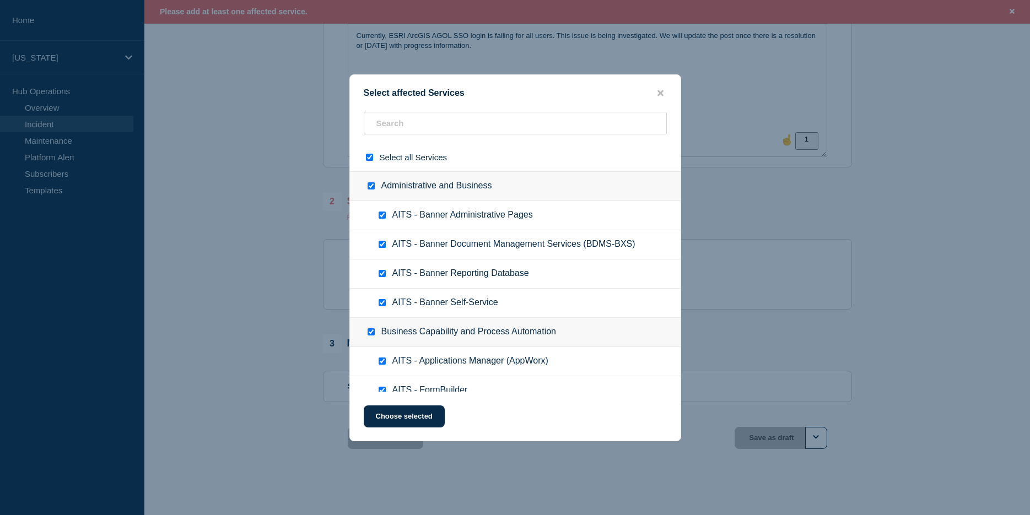
checkbox input "true"
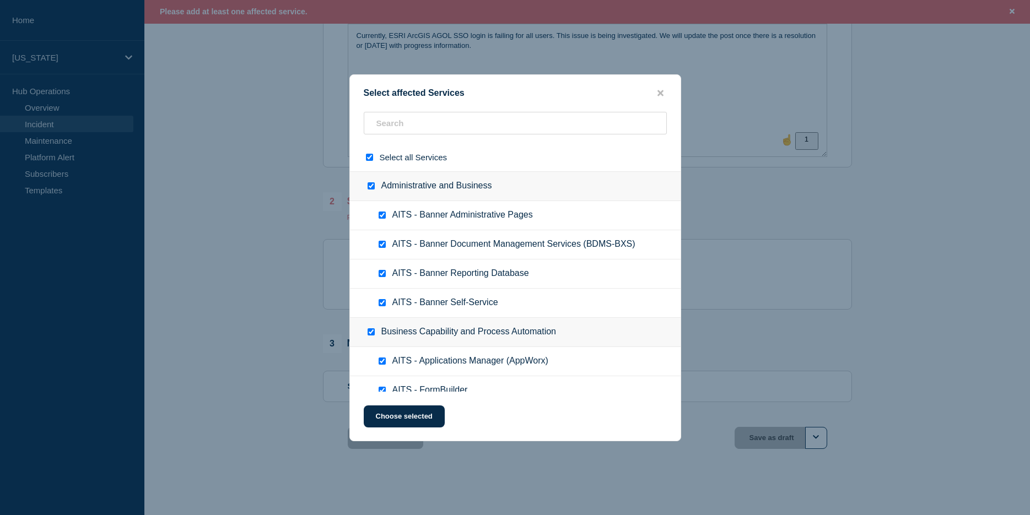
checkbox input "true"
click at [370, 160] on input "select all checkbox" at bounding box center [369, 157] width 7 height 7
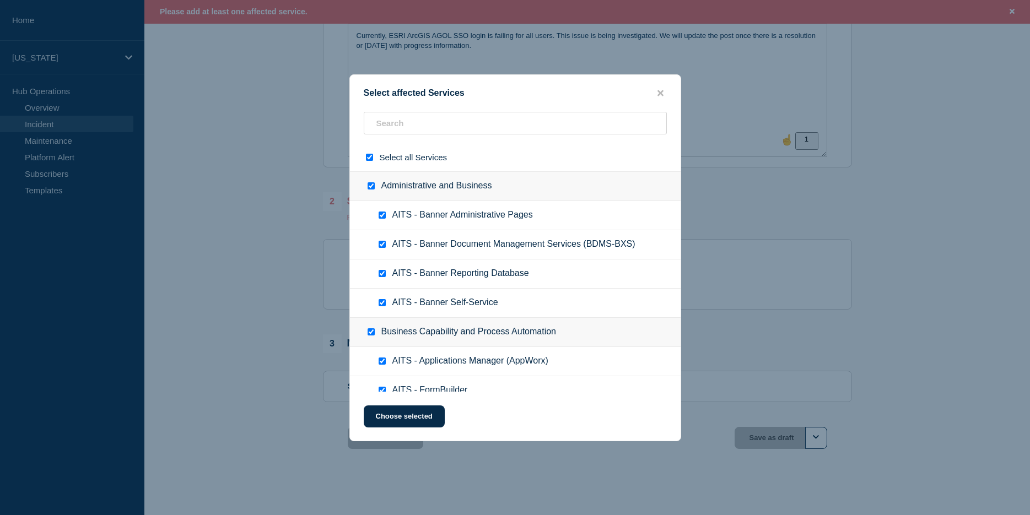
checkbox input "false"
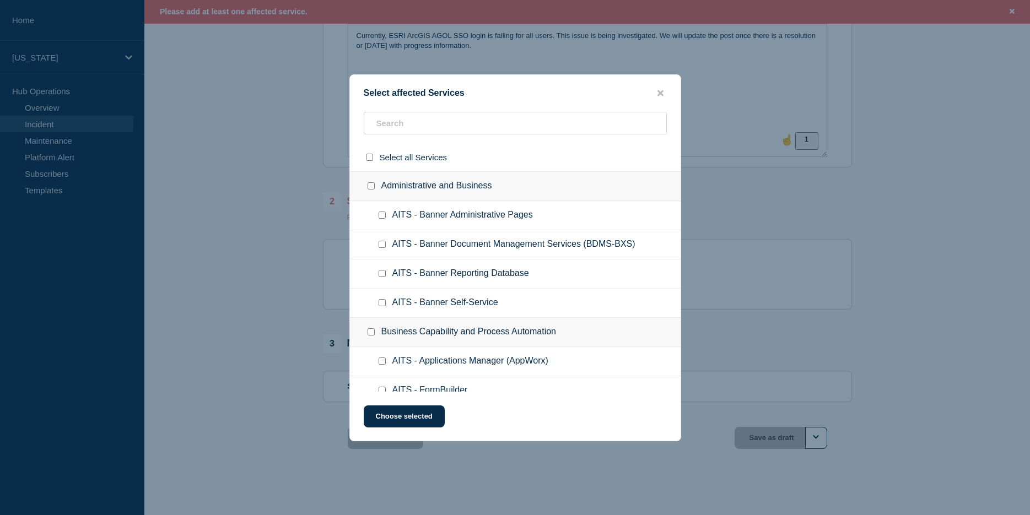
checkbox input "false"
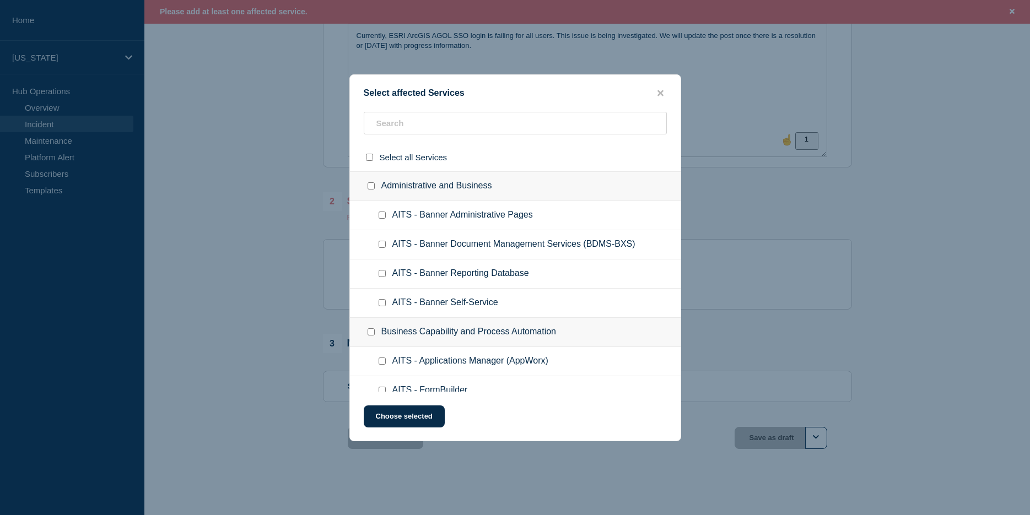
checkbox input "false"
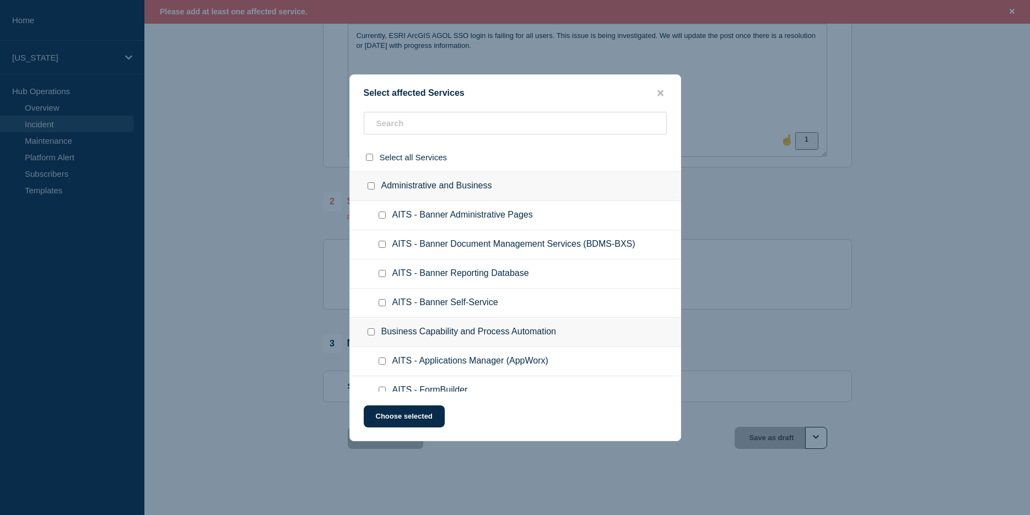
checkbox input "false"
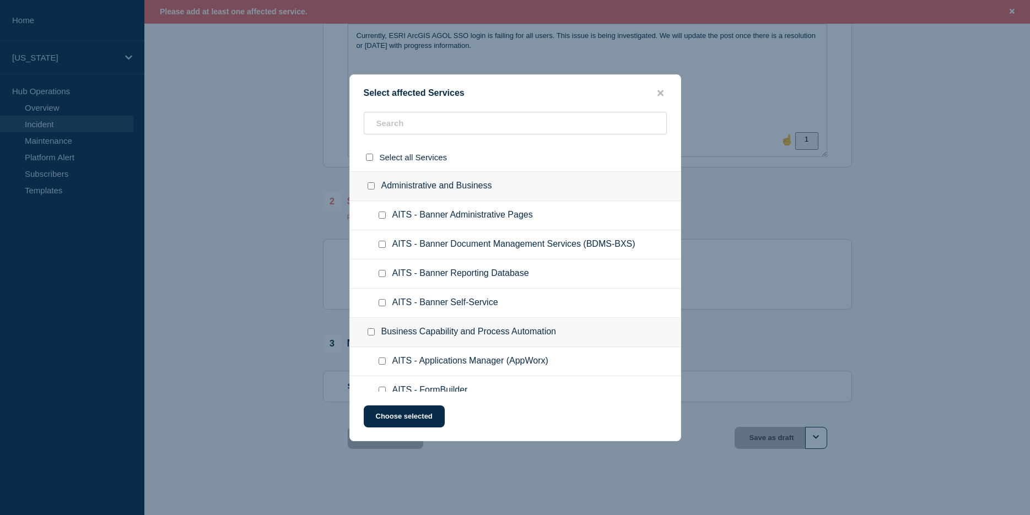
checkbox input "false"
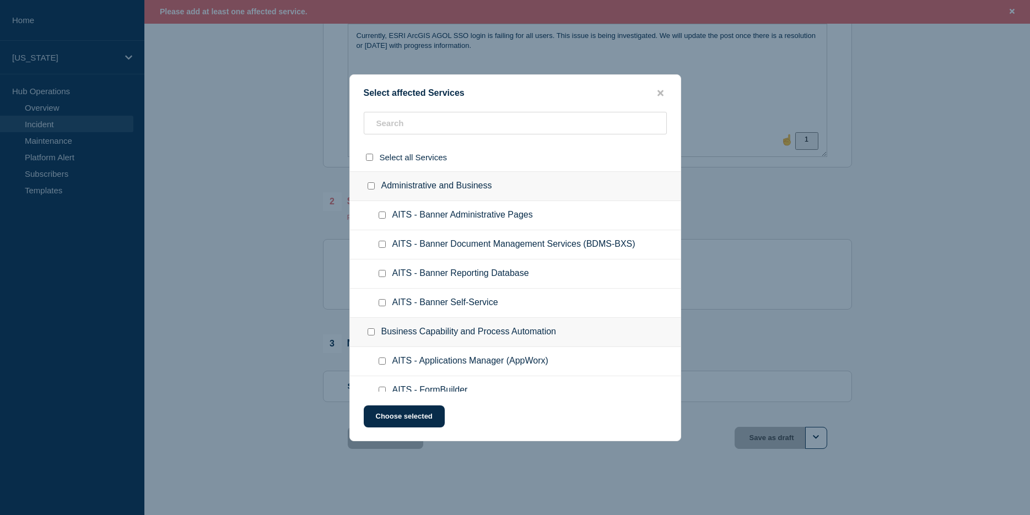
checkbox input "false"
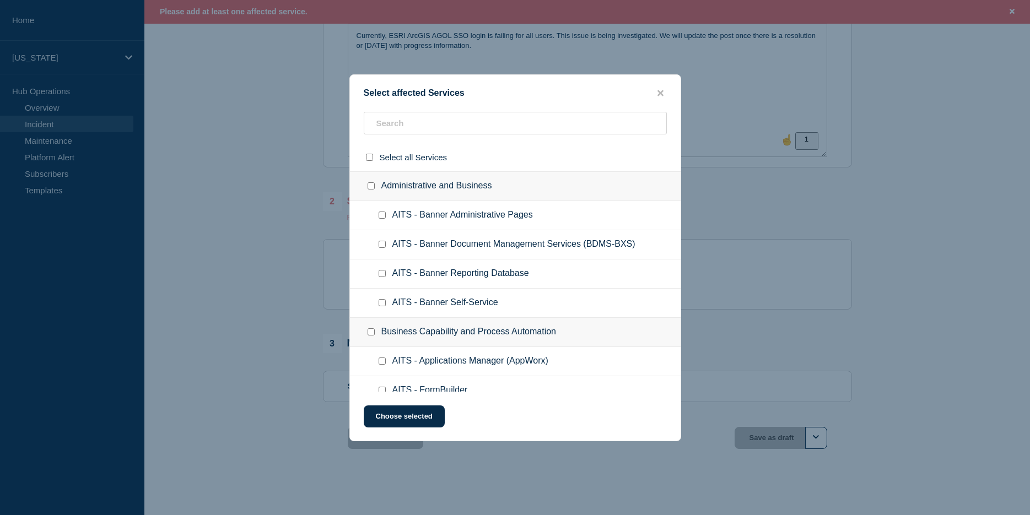
checkbox input "false"
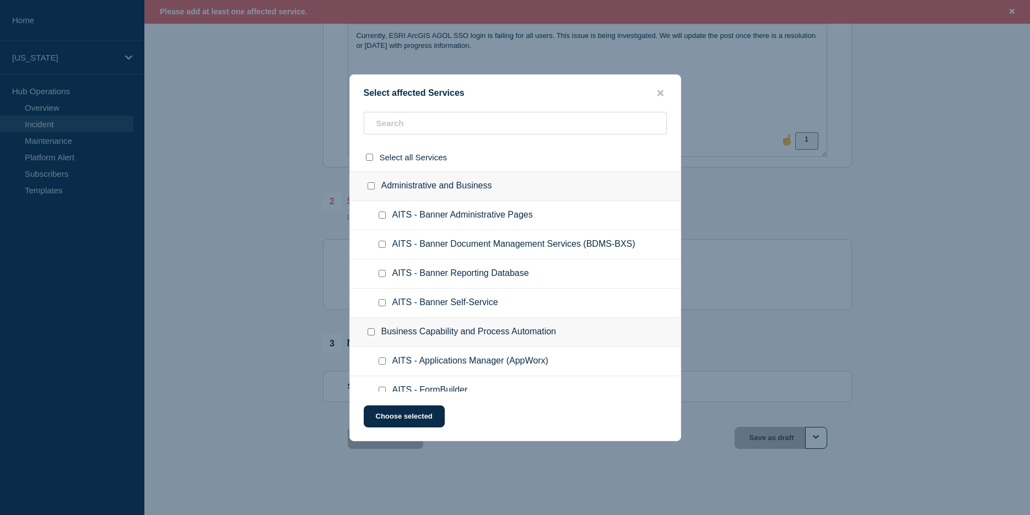
checkbox input "false"
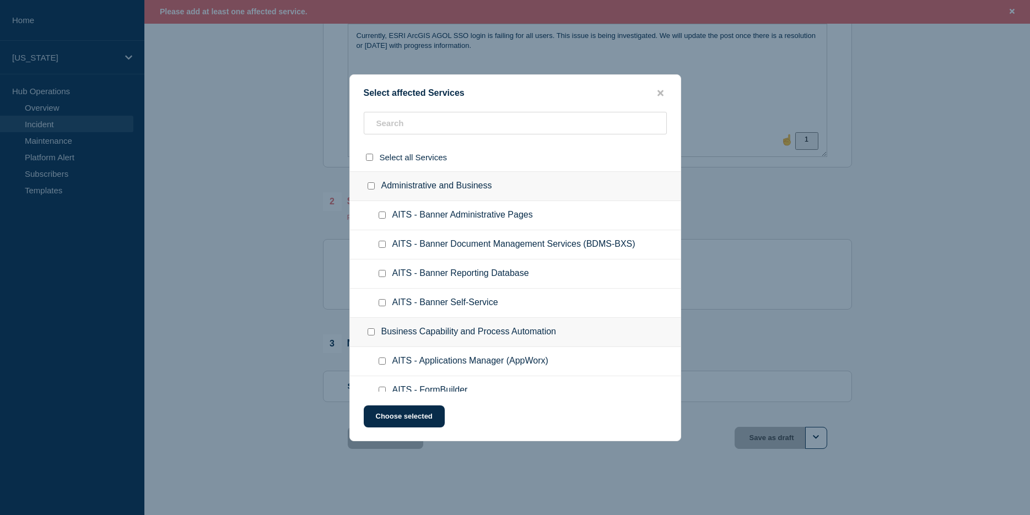
checkbox input "false"
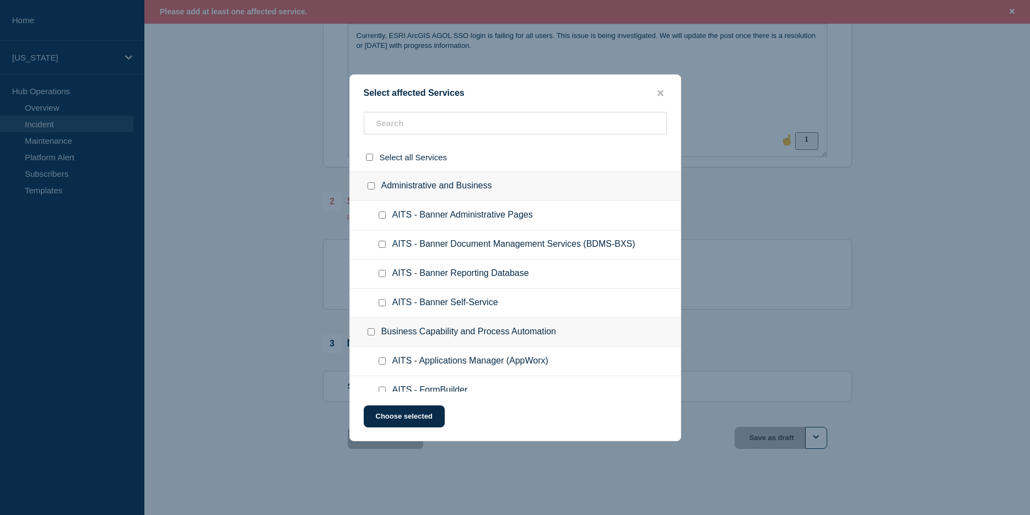
checkbox input "false"
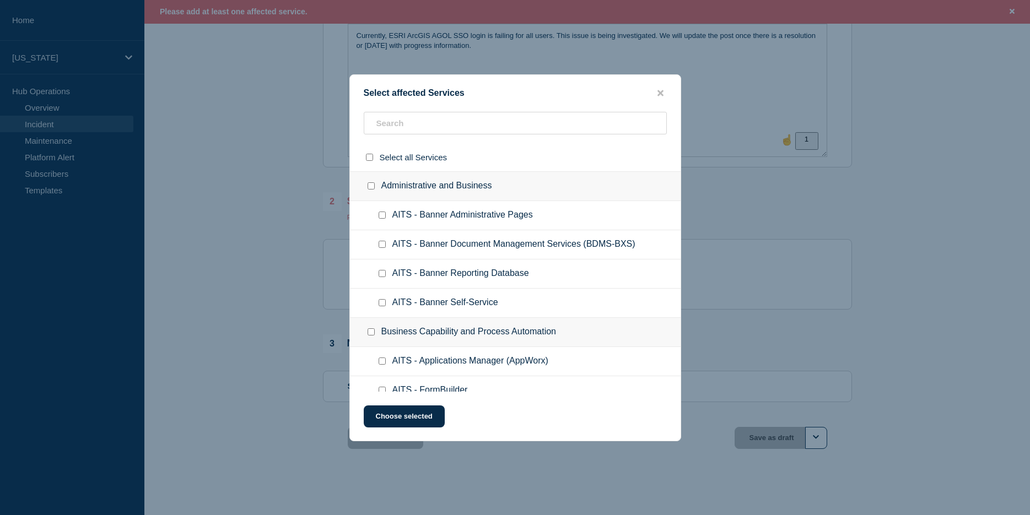
checkbox input "false"
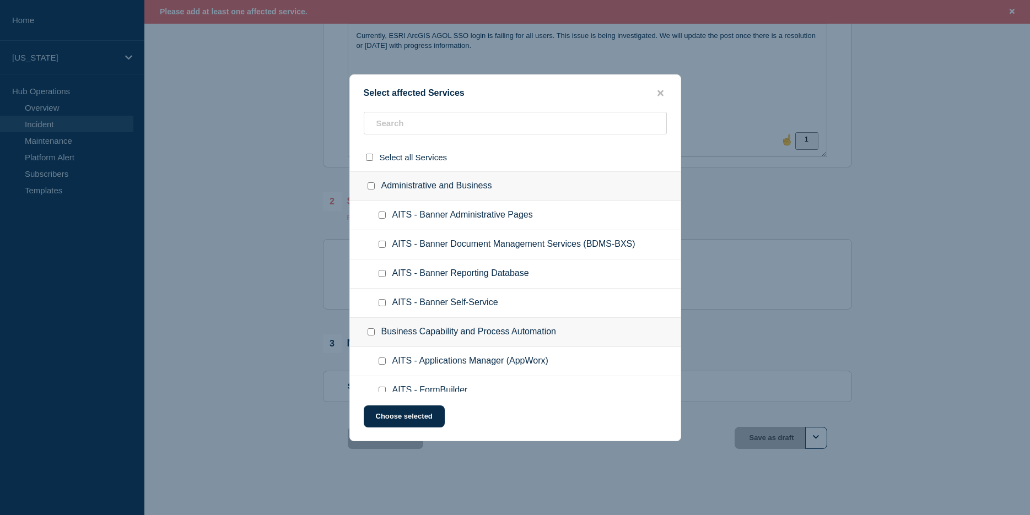
checkbox input "false"
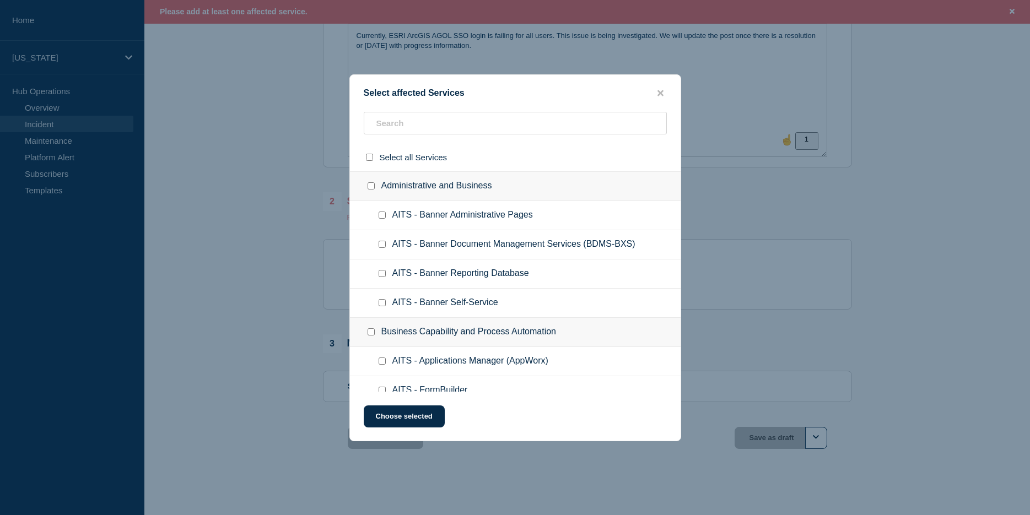
checkbox input "false"
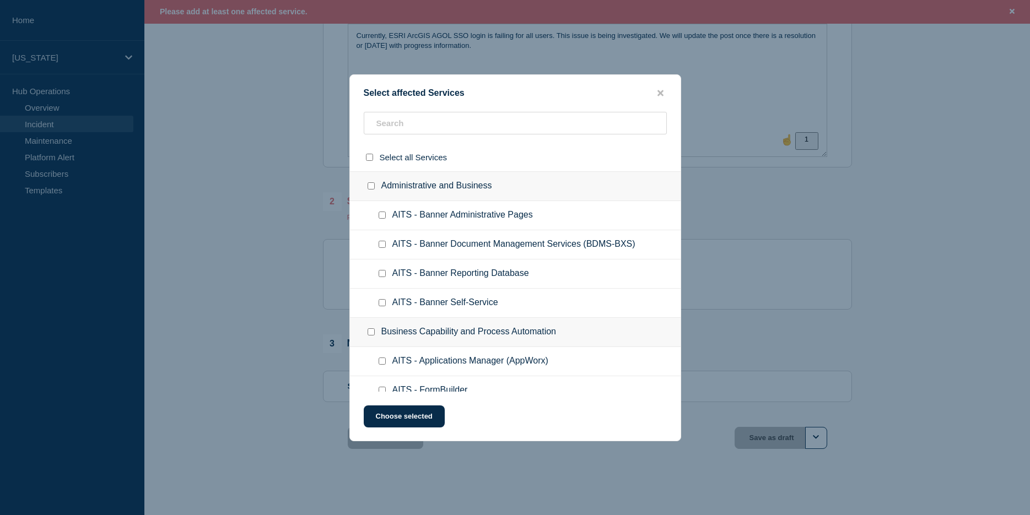
checkbox input "false"
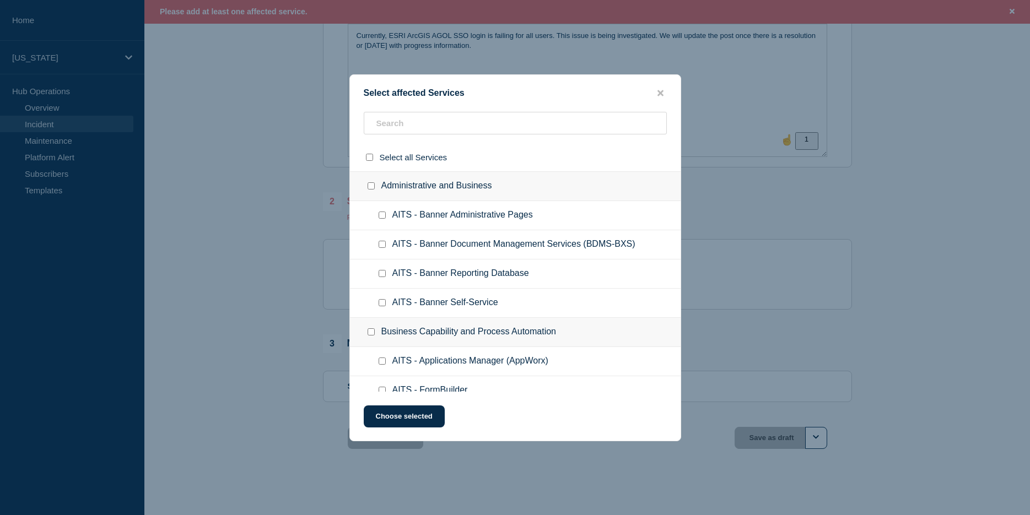
checkbox input "false"
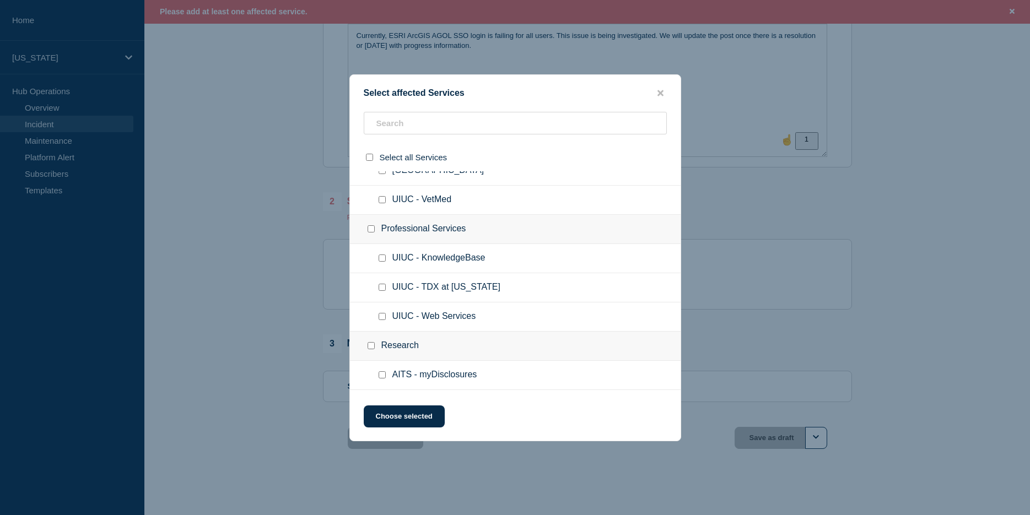
scroll to position [2642, 0]
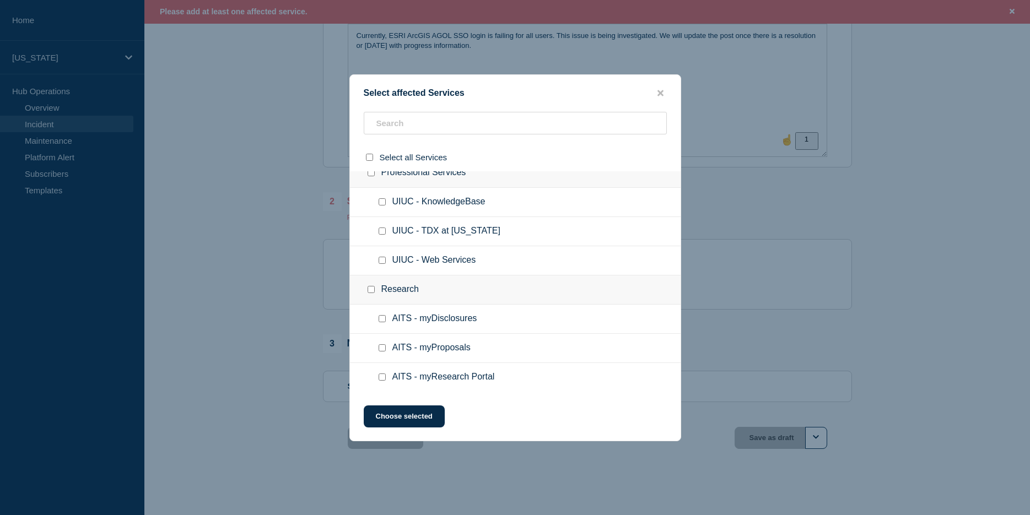
click at [383, 260] on input "UIUC - Web Services checkbox" at bounding box center [382, 260] width 7 height 7
click at [380, 261] on input "UIUC - Web Services checkbox" at bounding box center [382, 260] width 7 height 7
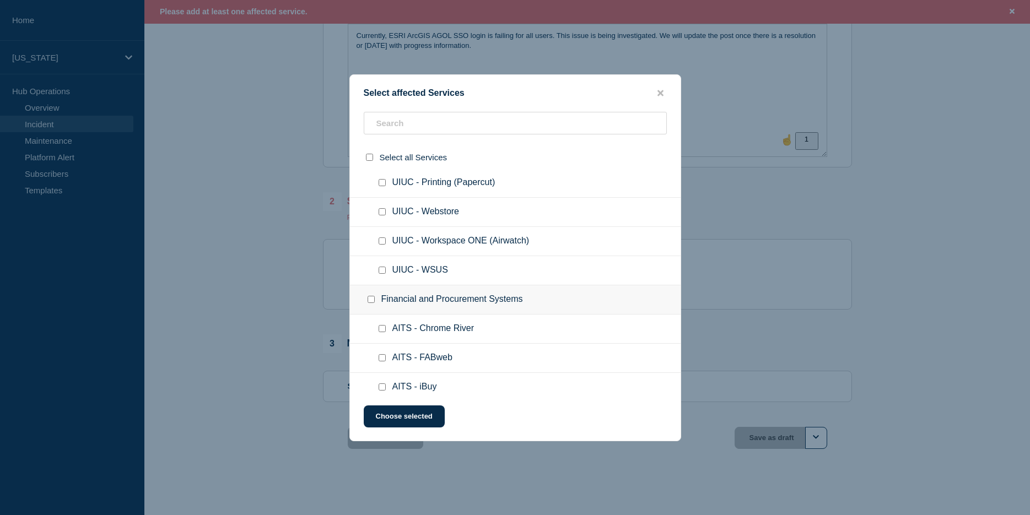
scroll to position [940, 0]
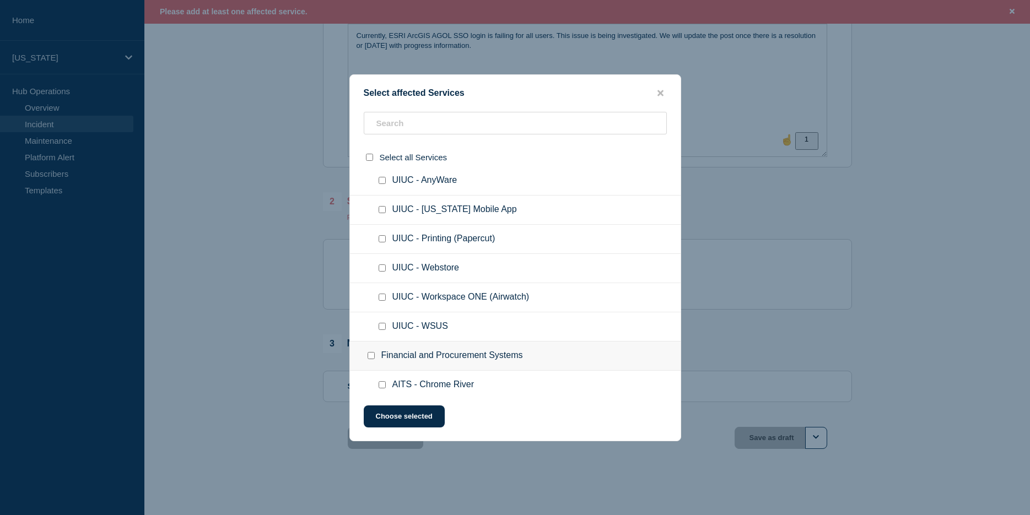
click at [385, 270] on input "UIUC - Webstore checkbox" at bounding box center [382, 268] width 7 height 7
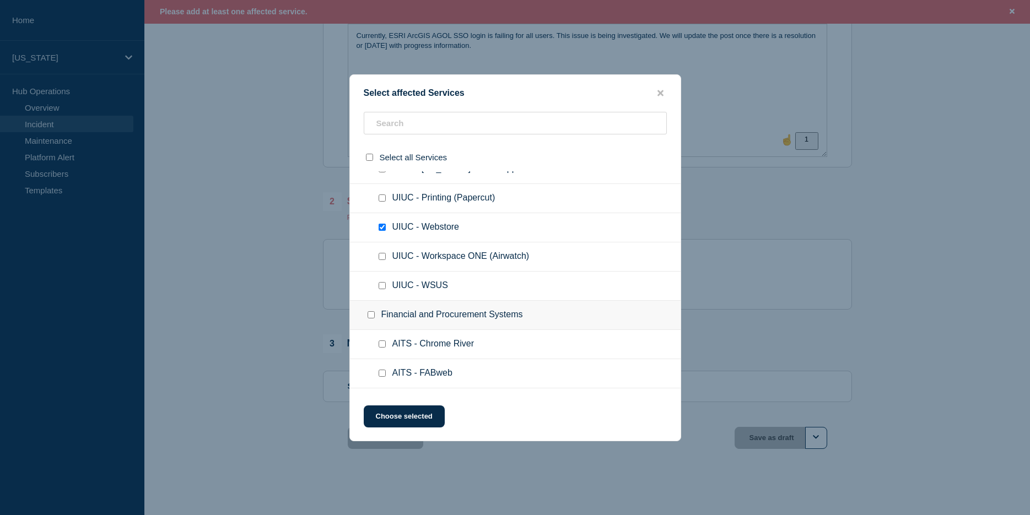
scroll to position [997, 0]
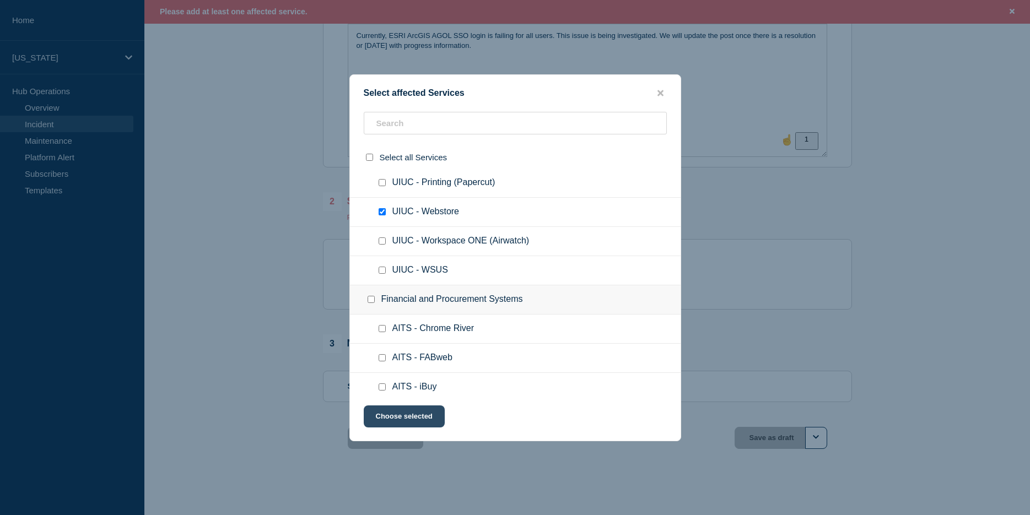
click at [409, 416] on button "Choose selected" at bounding box center [404, 417] width 81 height 22
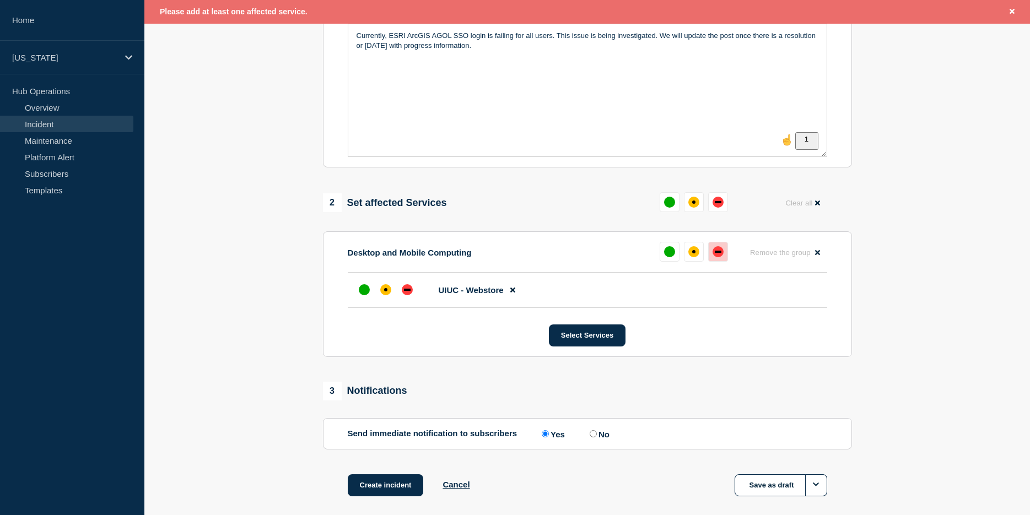
click at [714, 256] on div "down" at bounding box center [718, 251] width 11 height 11
click at [608, 340] on button "Select Services" at bounding box center [587, 336] width 77 height 22
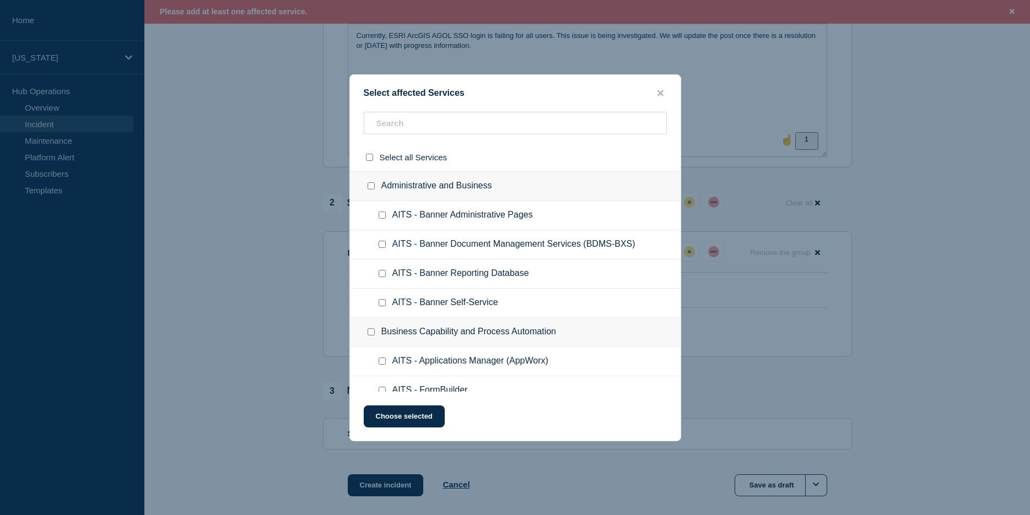
click at [658, 93] on button "close button" at bounding box center [660, 93] width 13 height 10
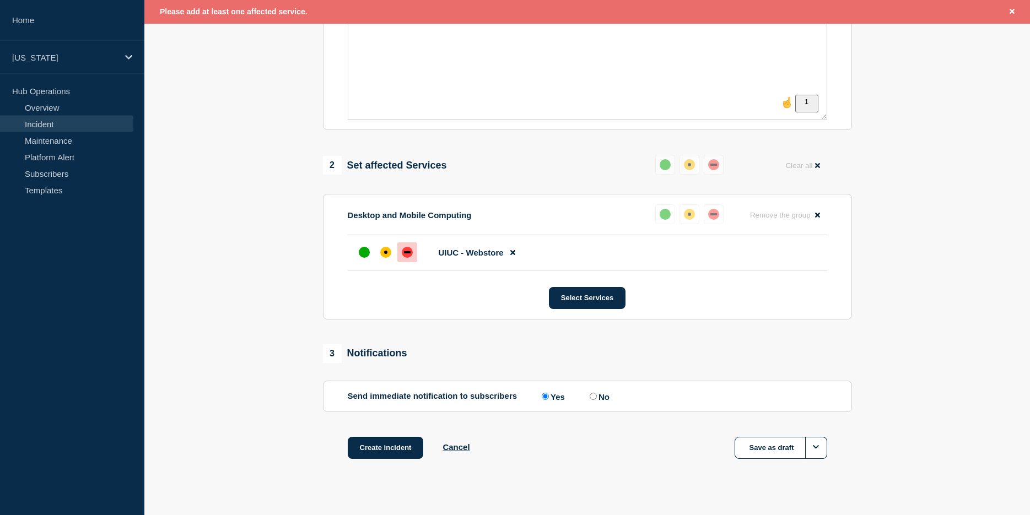
scroll to position [342, 0]
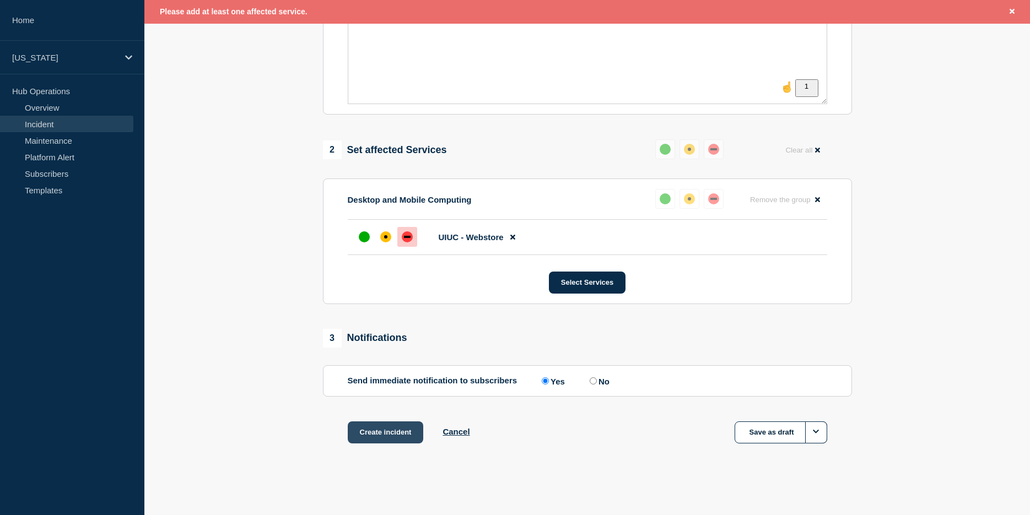
click at [396, 430] on button "Create incident" at bounding box center [386, 433] width 76 height 22
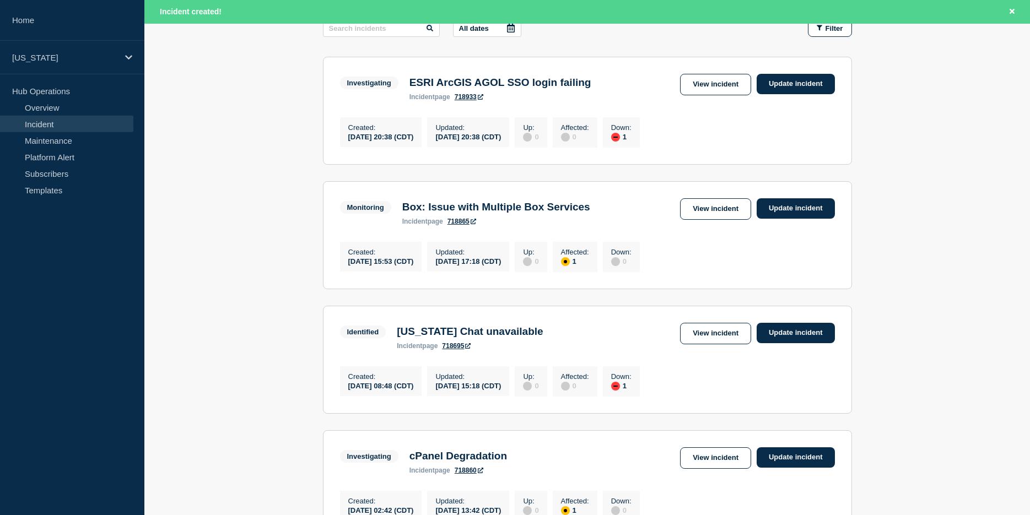
scroll to position [225, 0]
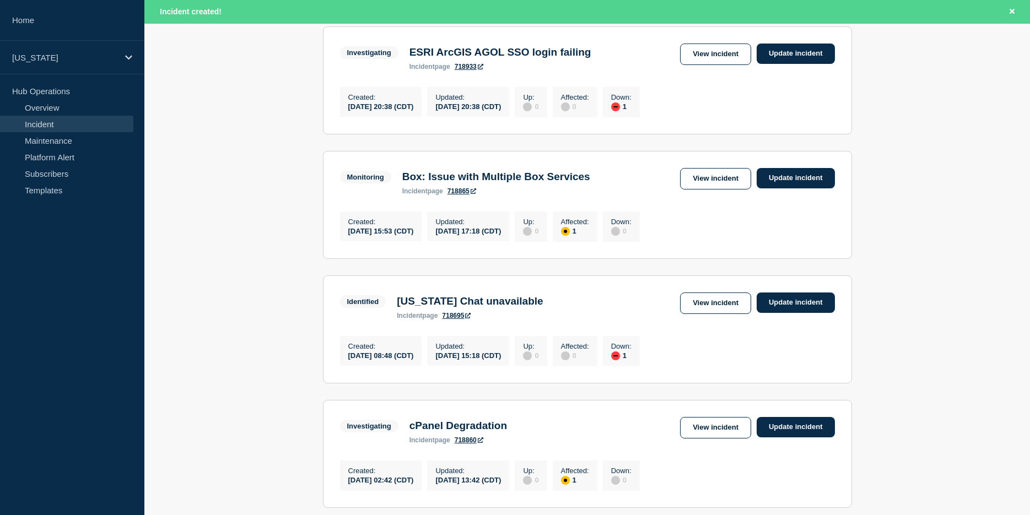
click at [284, 160] on main "All dates Filter Investigating 1 Down ESRI ArcGIS AGOL SSO login failing Create…" at bounding box center [587, 377] width 886 height 817
